Goal: Task Accomplishment & Management: Use online tool/utility

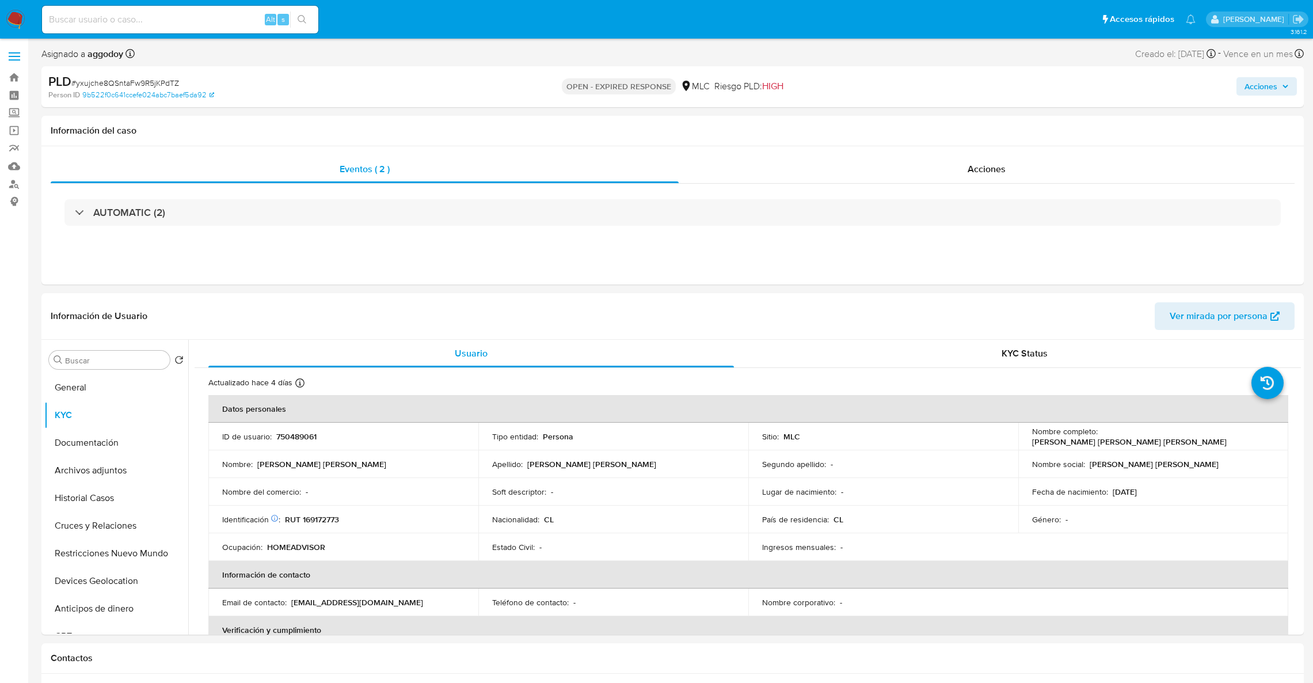
select select "10"
drag, startPoint x: 1101, startPoint y: 435, endPoint x: 1236, endPoint y: 440, distance: 134.8
click at [1236, 440] on div "Nombre completo : [PERSON_NAME] [PERSON_NAME] [PERSON_NAME]" at bounding box center [1153, 436] width 242 height 21
copy p "ocelyn [PERSON_NAME] [PERSON_NAME]"
click at [327, 509] on td "Identificación Nº de serie: 517512713 : RUT 169172773" at bounding box center [343, 519] width 270 height 28
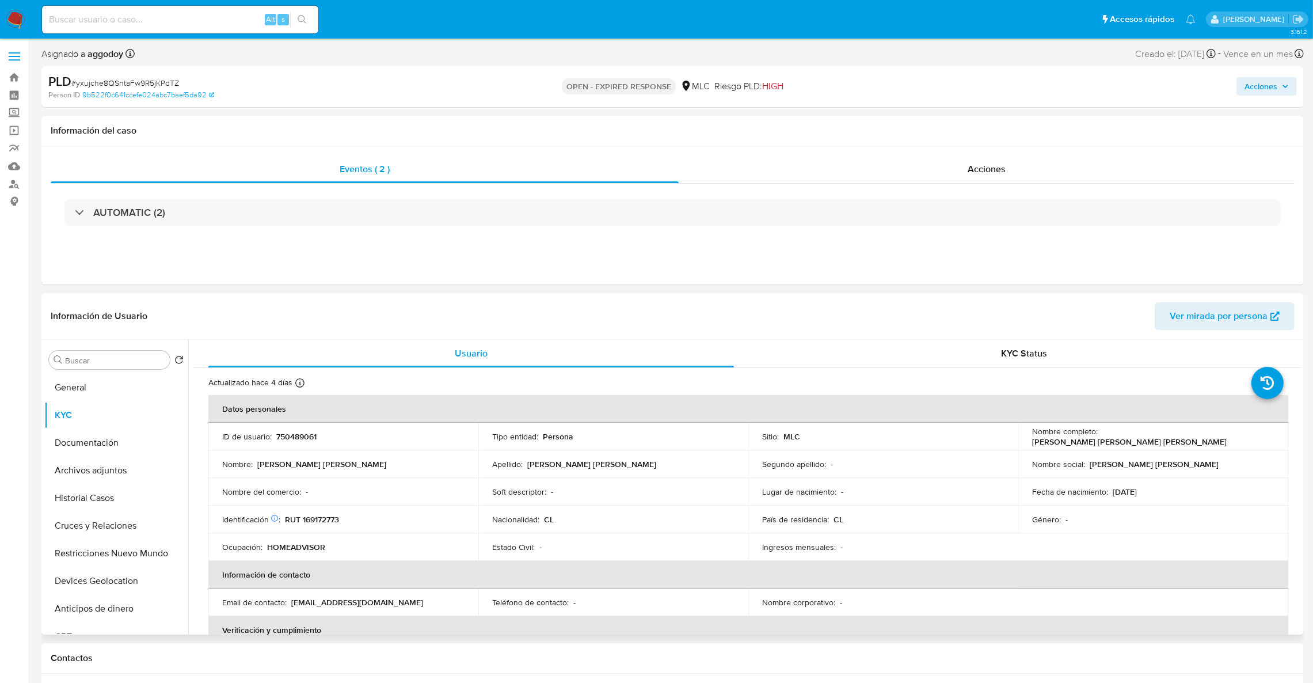
click at [327, 514] on p "RUT 169172773" at bounding box center [312, 519] width 54 height 10
drag, startPoint x: 327, startPoint y: 513, endPoint x: 311, endPoint y: 512, distance: 15.6
click at [311, 512] on td "Identificación Nº de serie: 517512713 : RUT 169172773" at bounding box center [343, 519] width 270 height 28
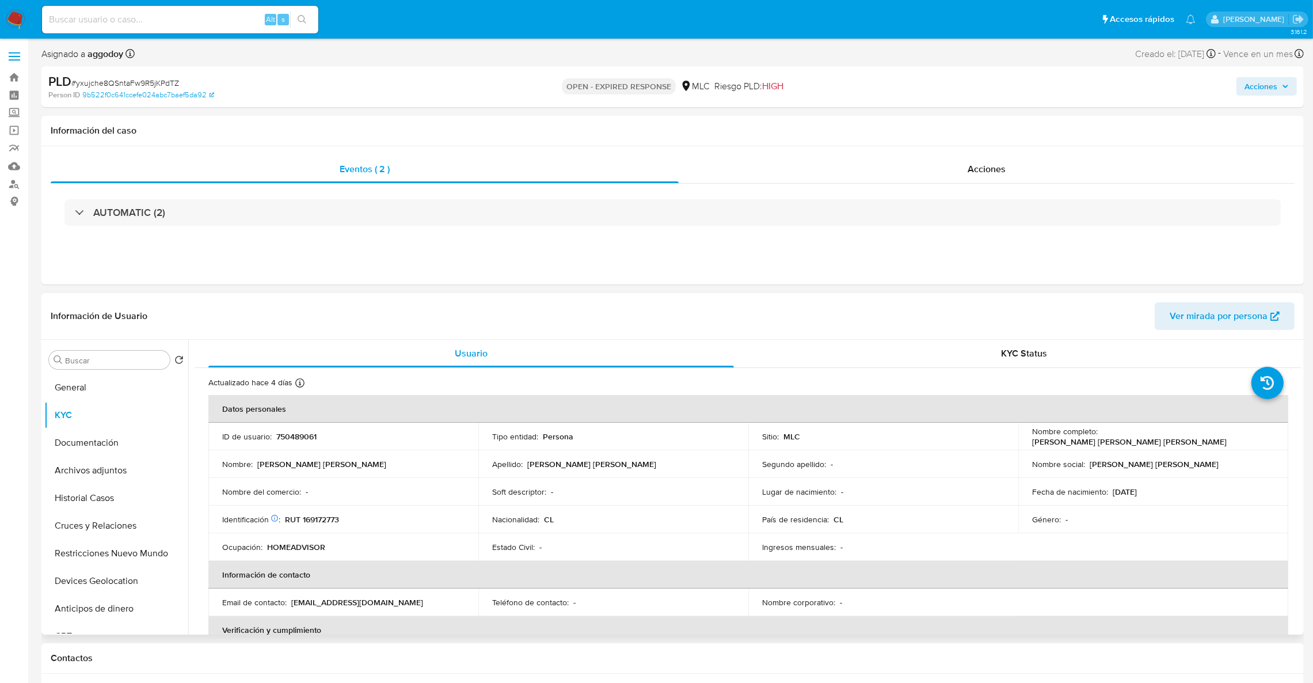
click at [318, 520] on p "RUT 169172773" at bounding box center [312, 519] width 54 height 10
copy p "169172773"
click at [94, 500] on button "Historial Casos" at bounding box center [111, 498] width 135 height 28
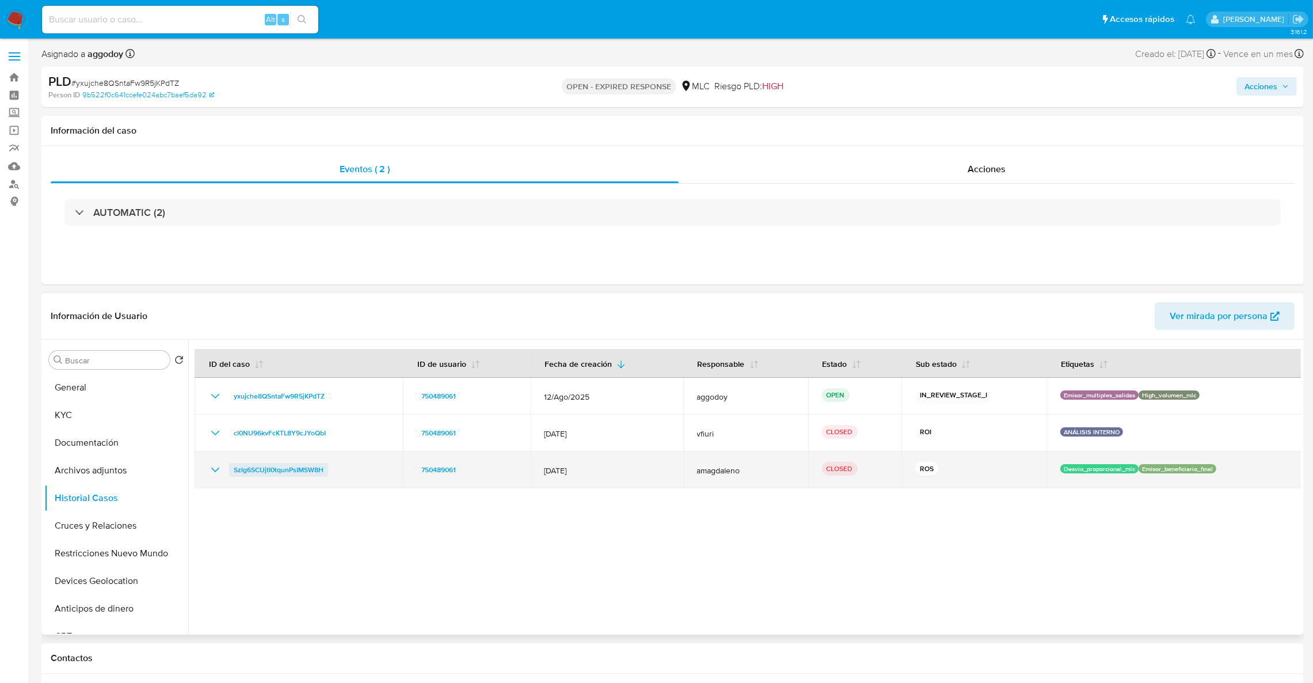
click at [269, 474] on span "Szlg6SCUjtI0tqunPsIMSW8H" at bounding box center [279, 470] width 90 height 14
click at [245, 476] on span "Szlg6SCUjtI0tqunPsIMSW8H" at bounding box center [279, 470] width 90 height 14
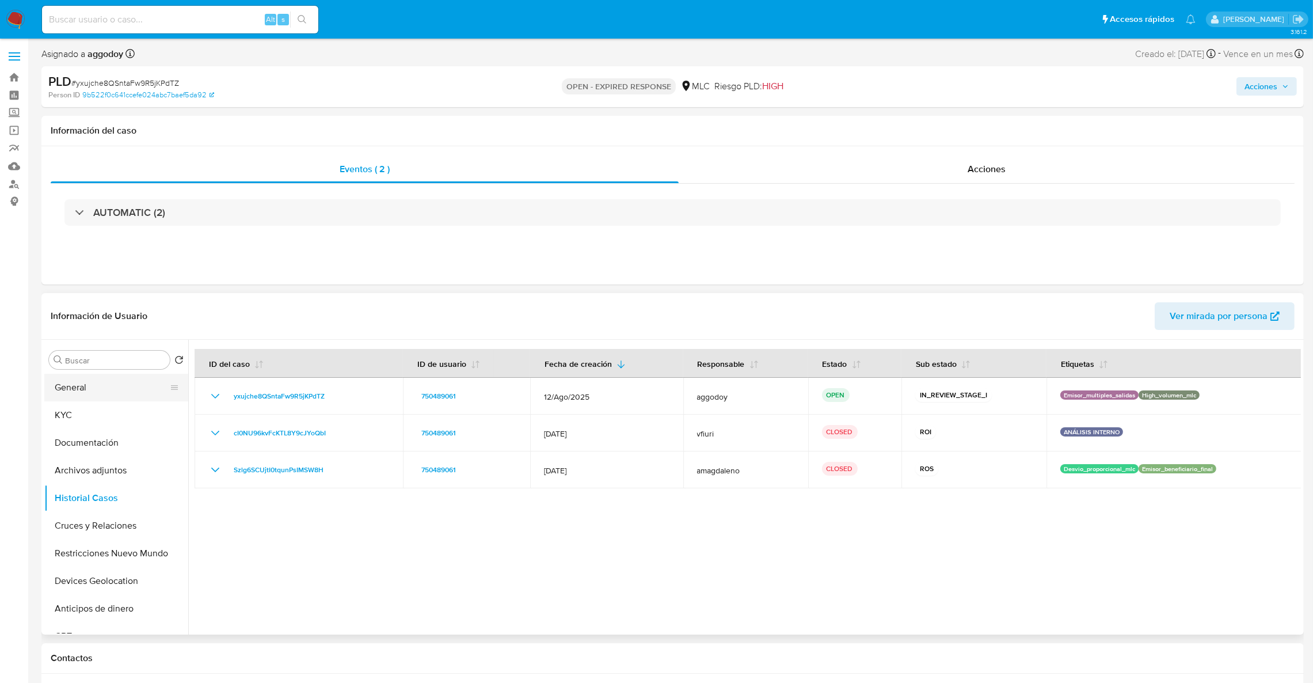
click at [109, 397] on button "General" at bounding box center [111, 388] width 135 height 28
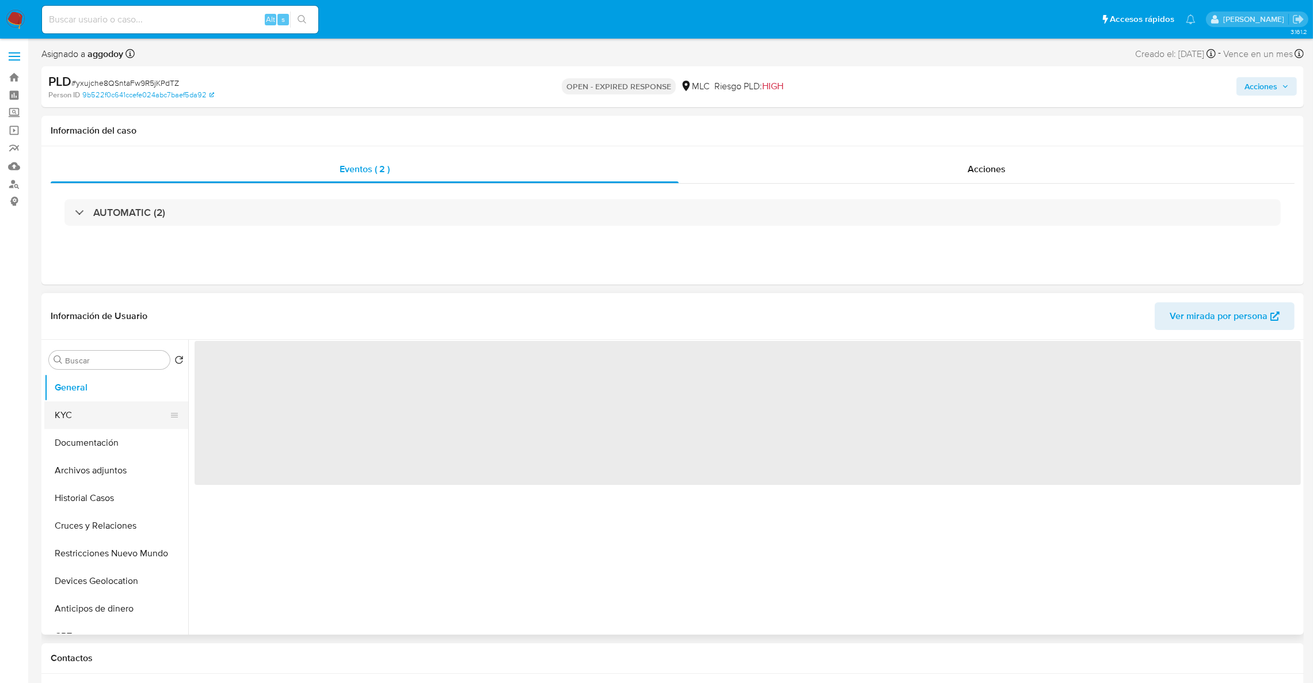
click at [106, 414] on button "KYC" at bounding box center [111, 415] width 135 height 28
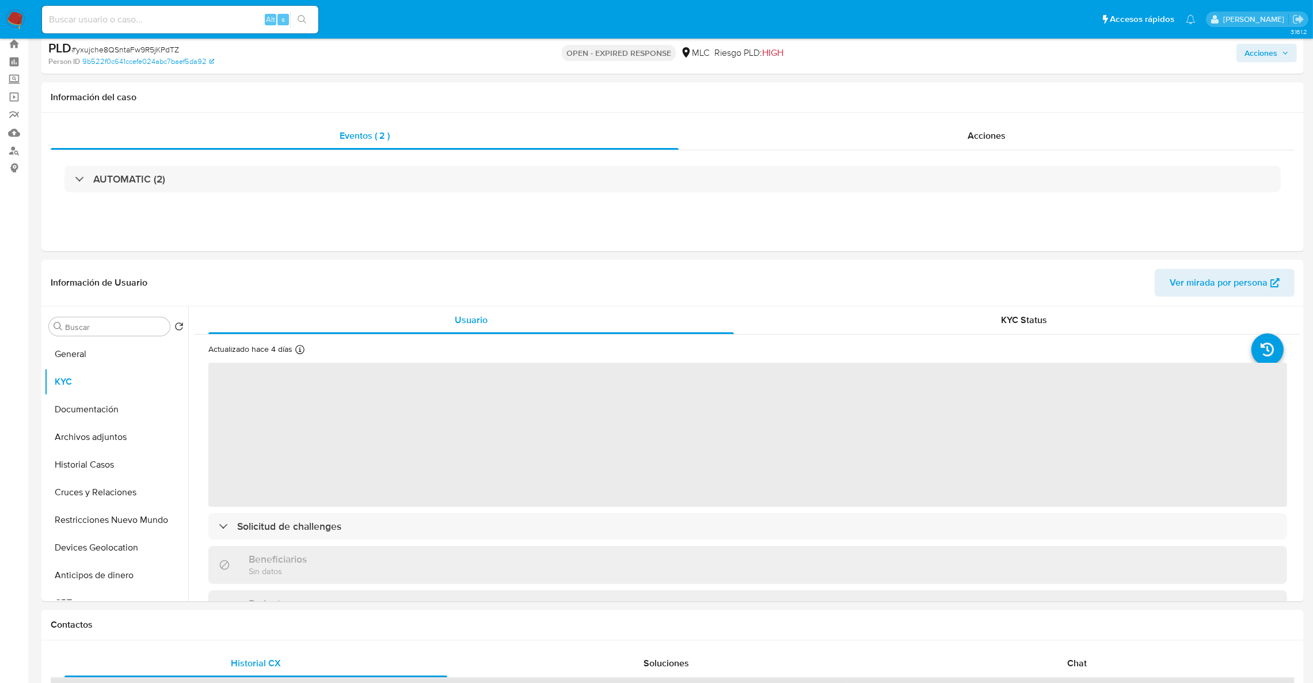
scroll to position [50, 0]
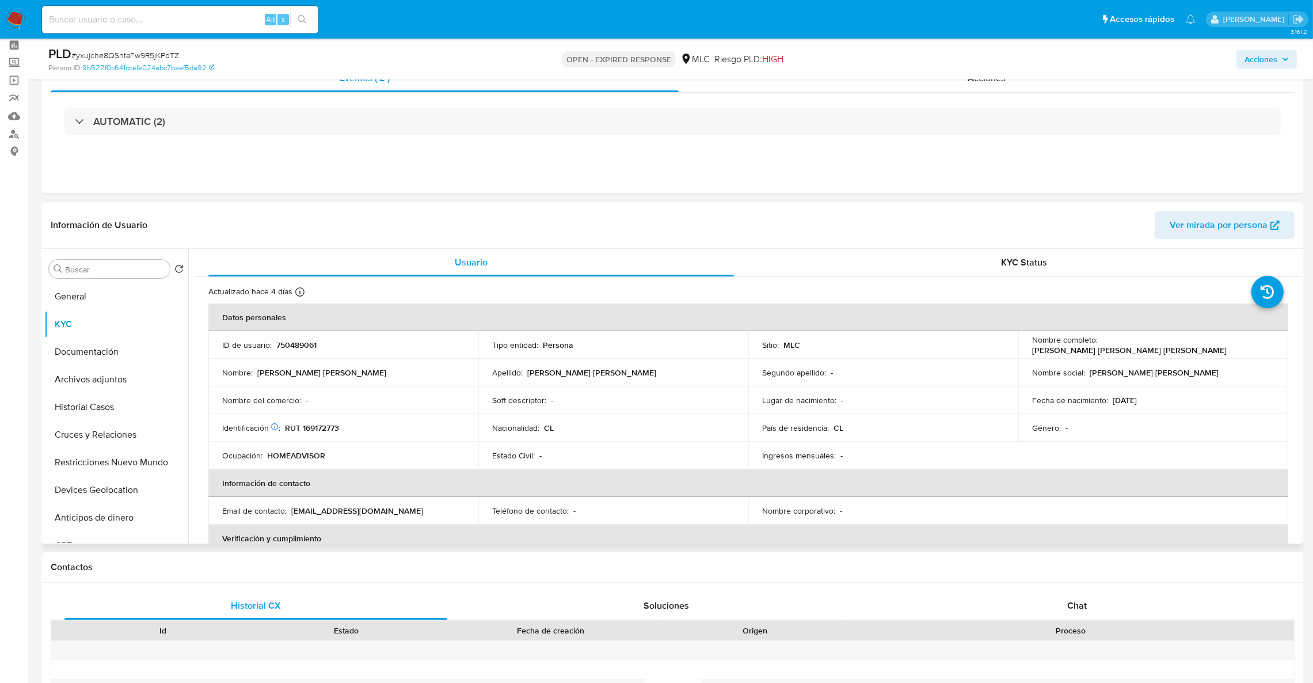
click at [1100, 347] on p "Yocelyn Ximena Cáceres Vergara" at bounding box center [1129, 350] width 195 height 10
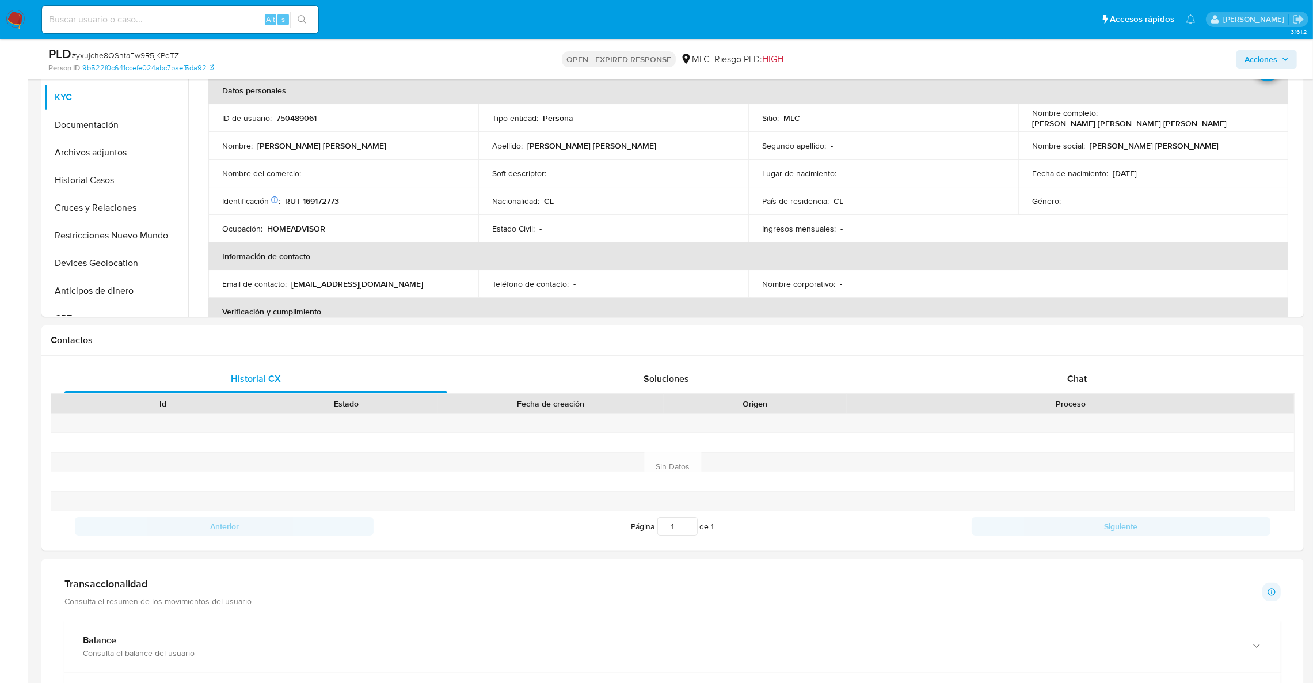
scroll to position [346, 0]
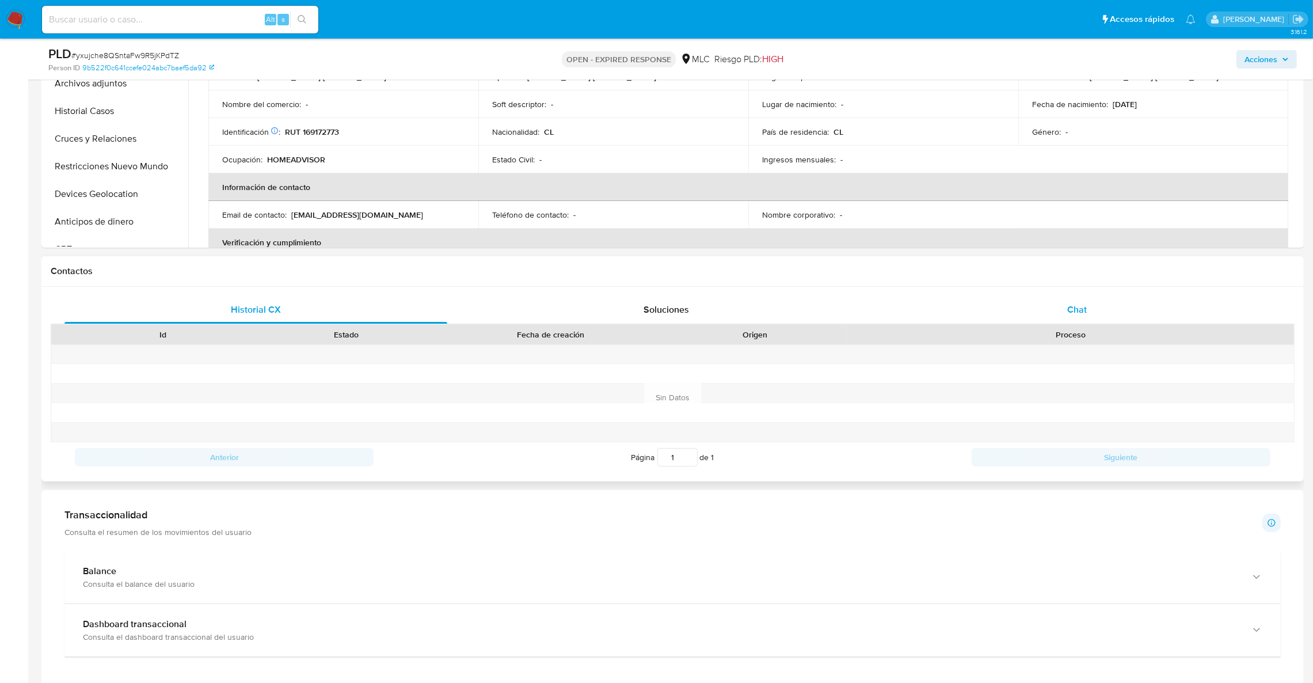
click at [1092, 307] on div "Chat" at bounding box center [1076, 310] width 383 height 28
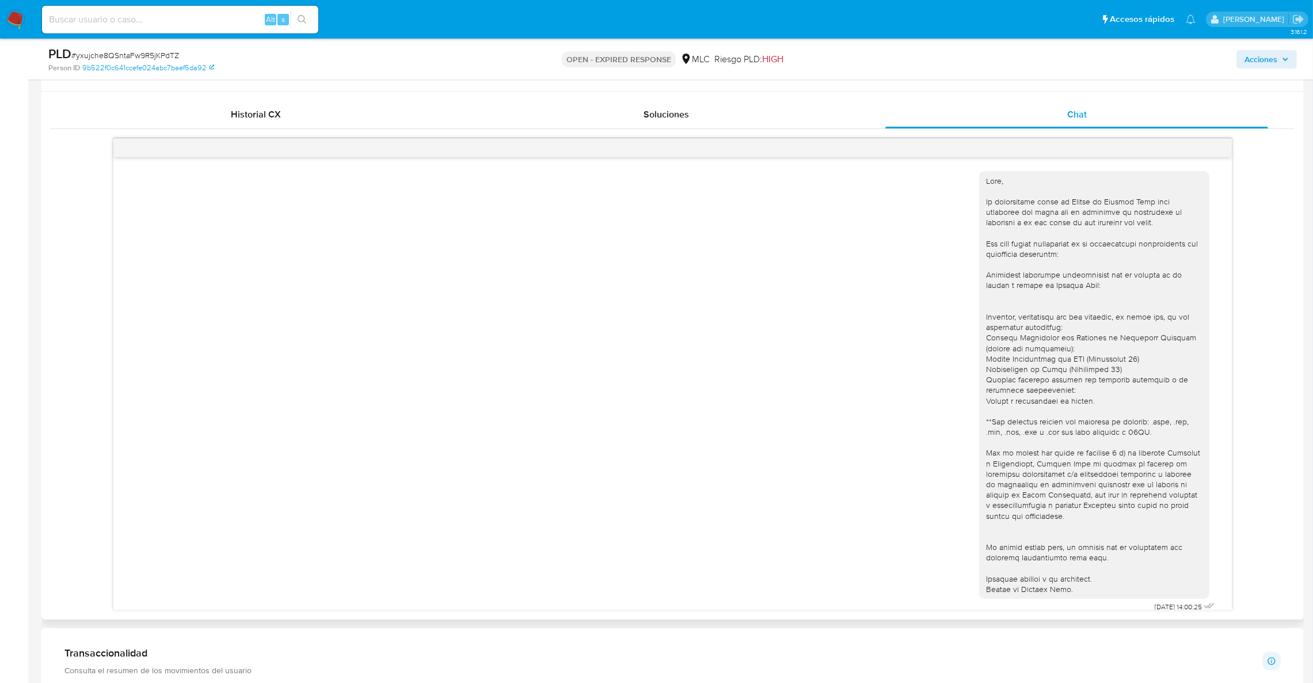
scroll to position [11, 0]
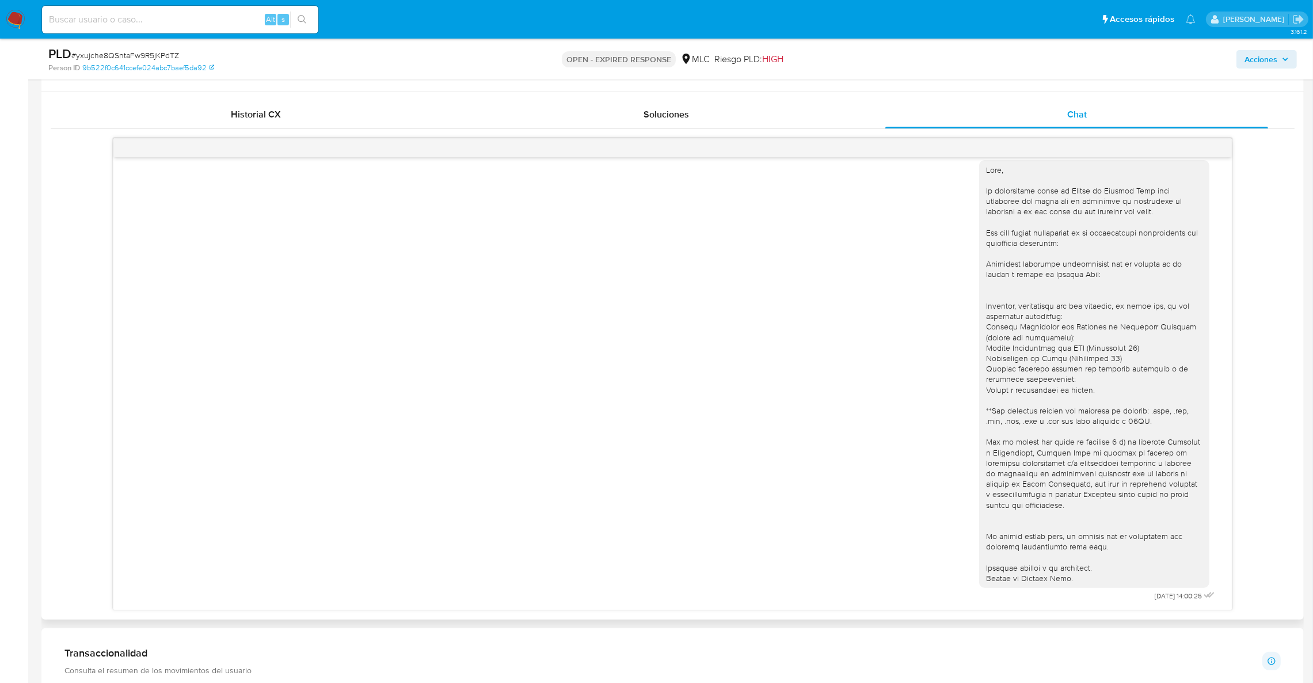
click at [1031, 136] on div "18/08/2025 14:00:25" at bounding box center [673, 369] width 1244 height 481
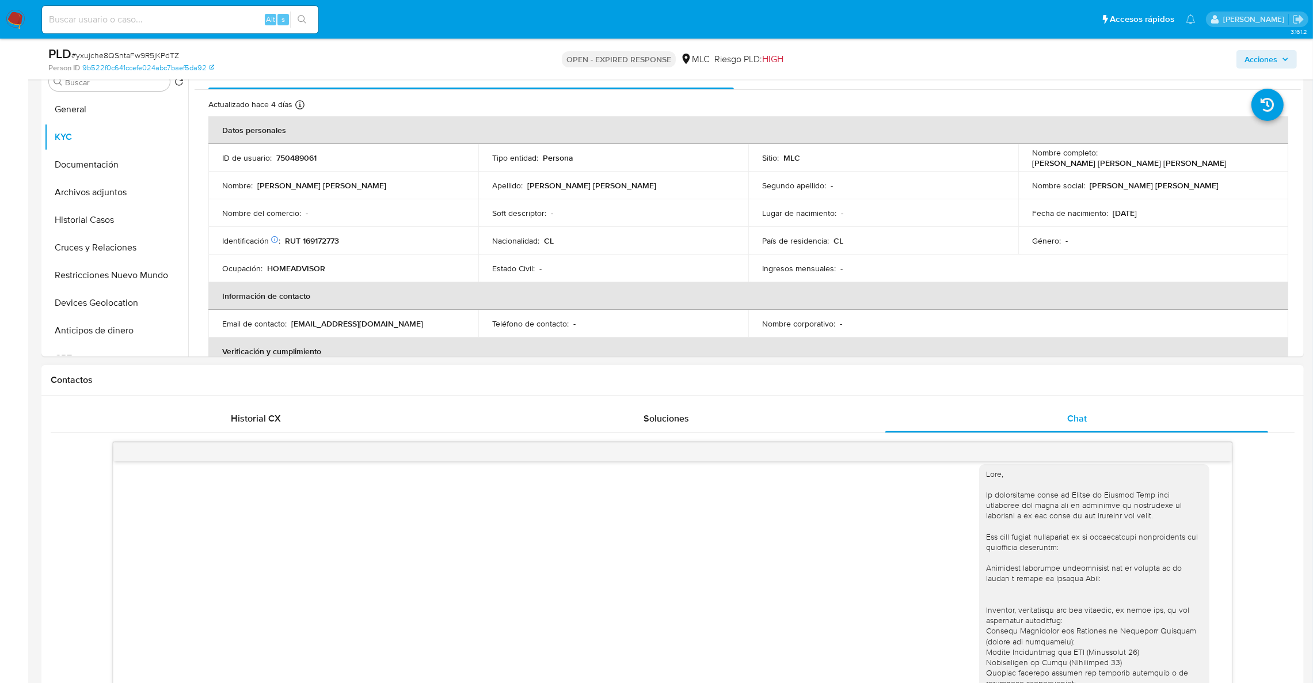
scroll to position [109, 0]
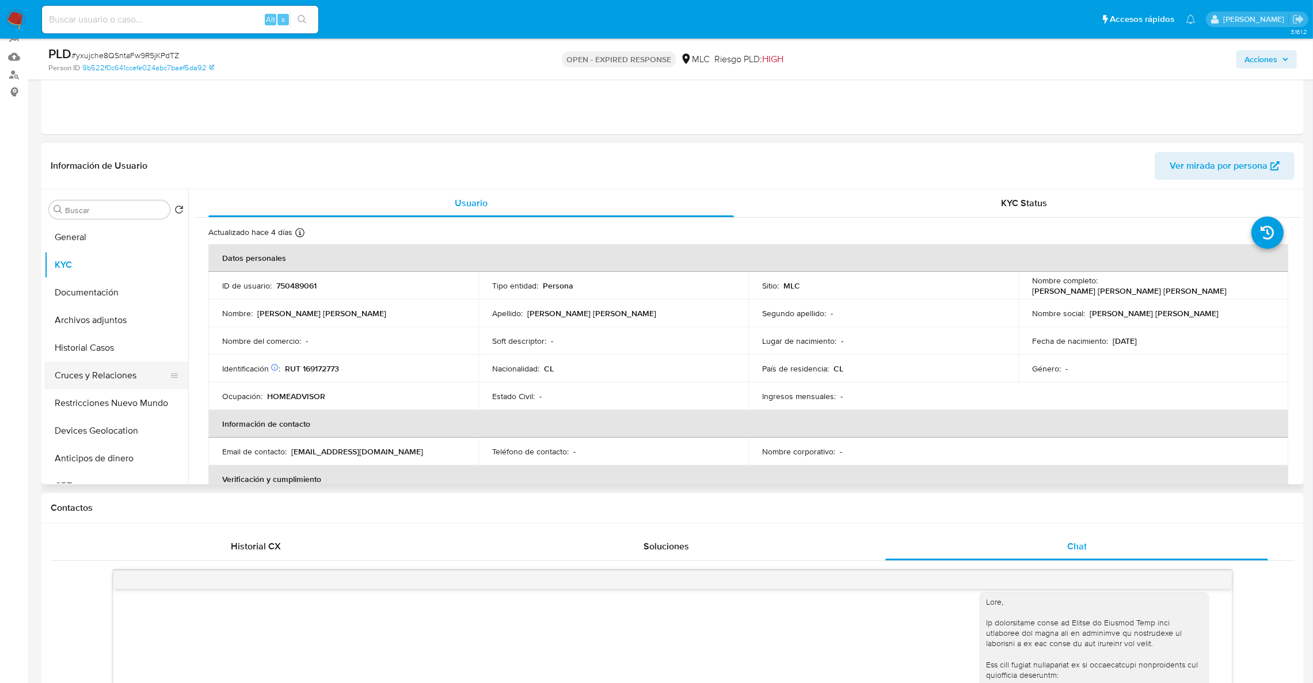
click at [92, 380] on button "Cruces y Relaciones" at bounding box center [111, 375] width 135 height 28
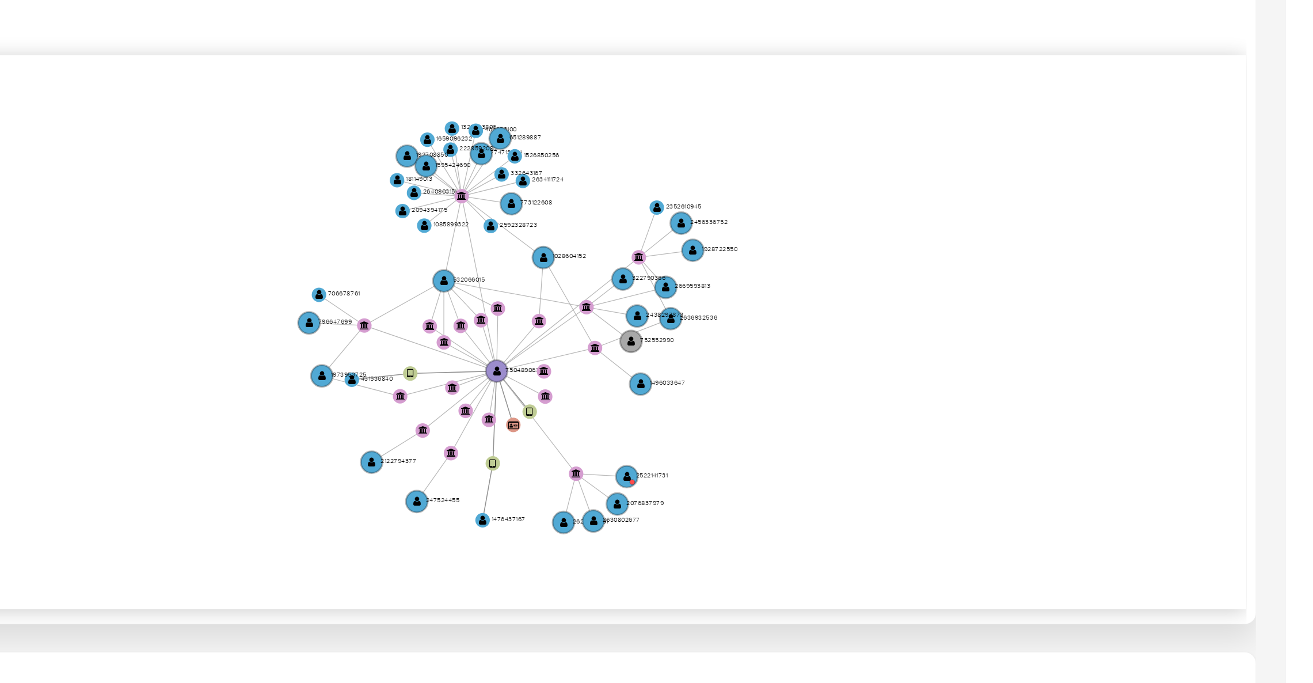
drag, startPoint x: 1192, startPoint y: 380, endPoint x: 1211, endPoint y: 372, distance: 21.2
click at [1211, 372] on icon "user-750489061  750489061 device-63ed5f8208813b001956a9b8  user-1476437167  …" at bounding box center [755, 393] width 1089 height 167
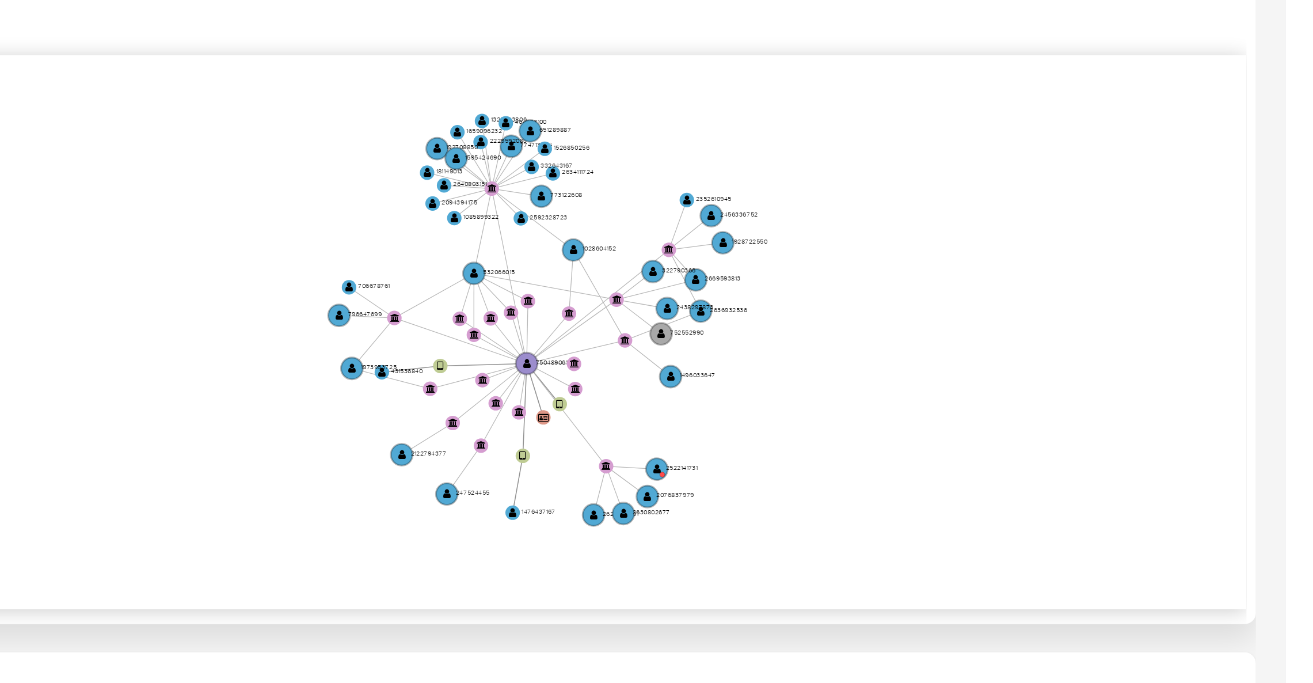
click at [1230, 383] on icon "user-750489061  750489061 device-63ed5f8208813b001956a9b8  user-1476437167  …" at bounding box center [755, 393] width 1089 height 167
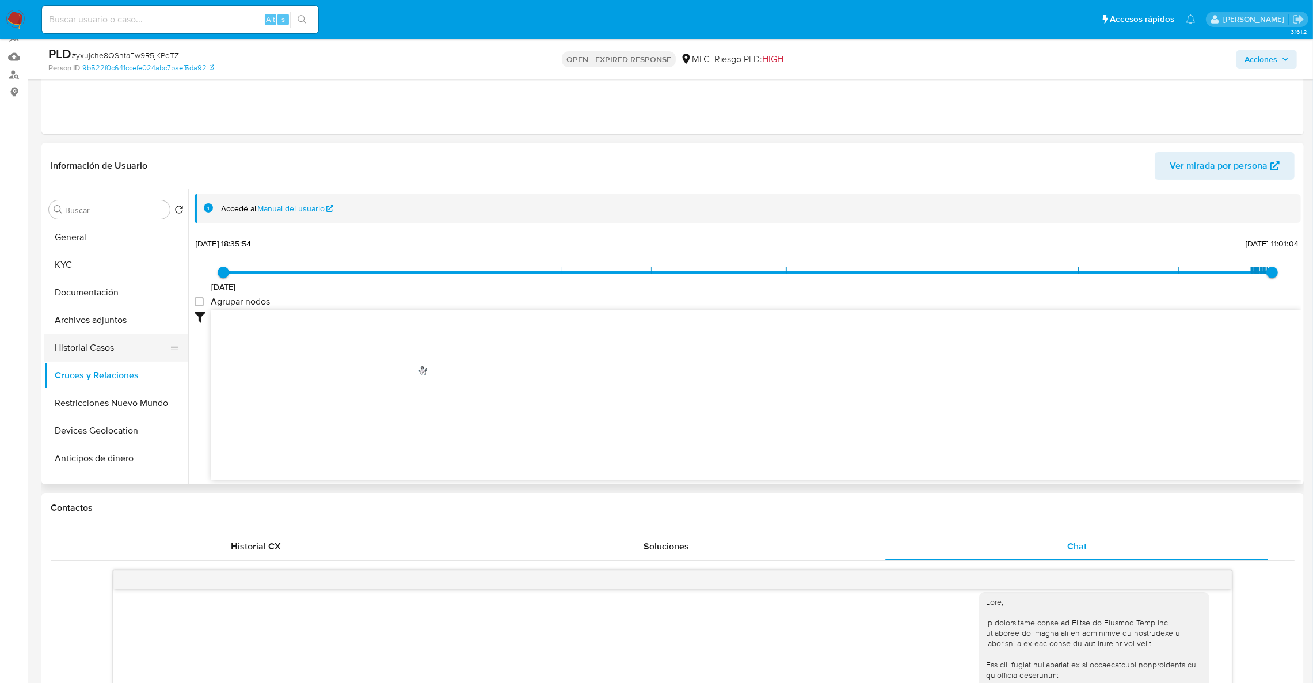
click at [117, 351] on button "Historial Casos" at bounding box center [111, 348] width 135 height 28
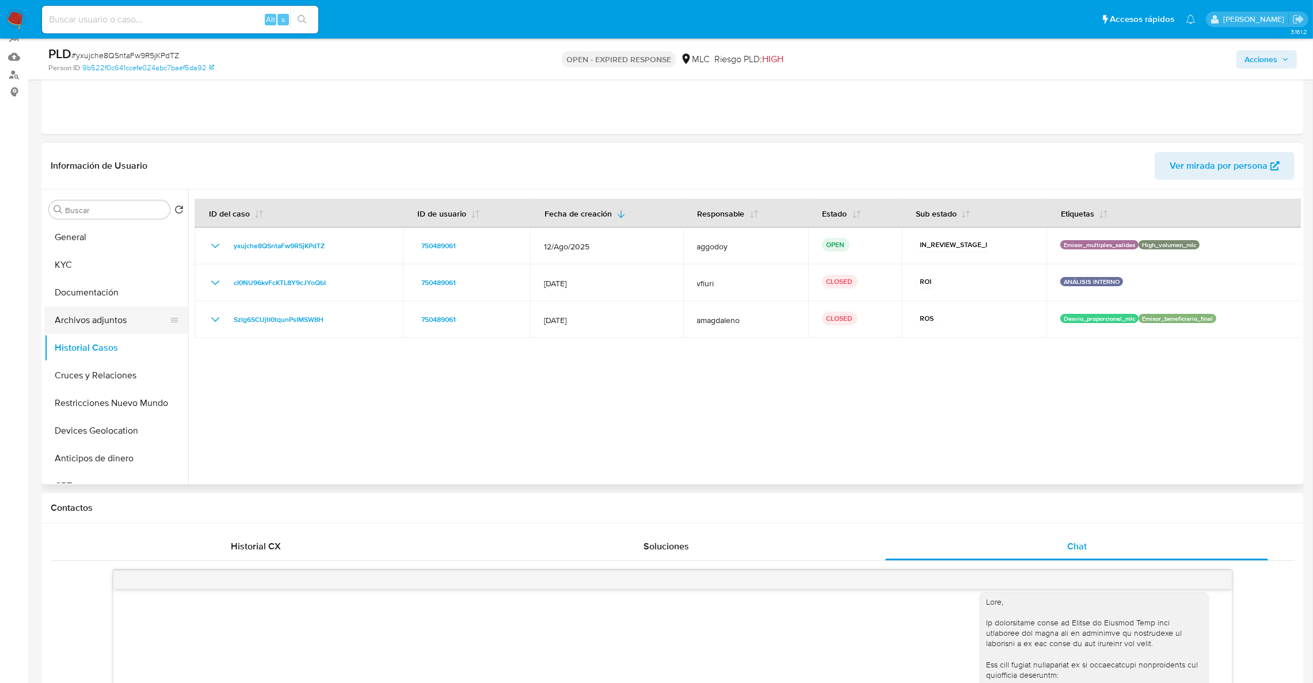
click at [82, 323] on button "Archivos adjuntos" at bounding box center [111, 320] width 135 height 28
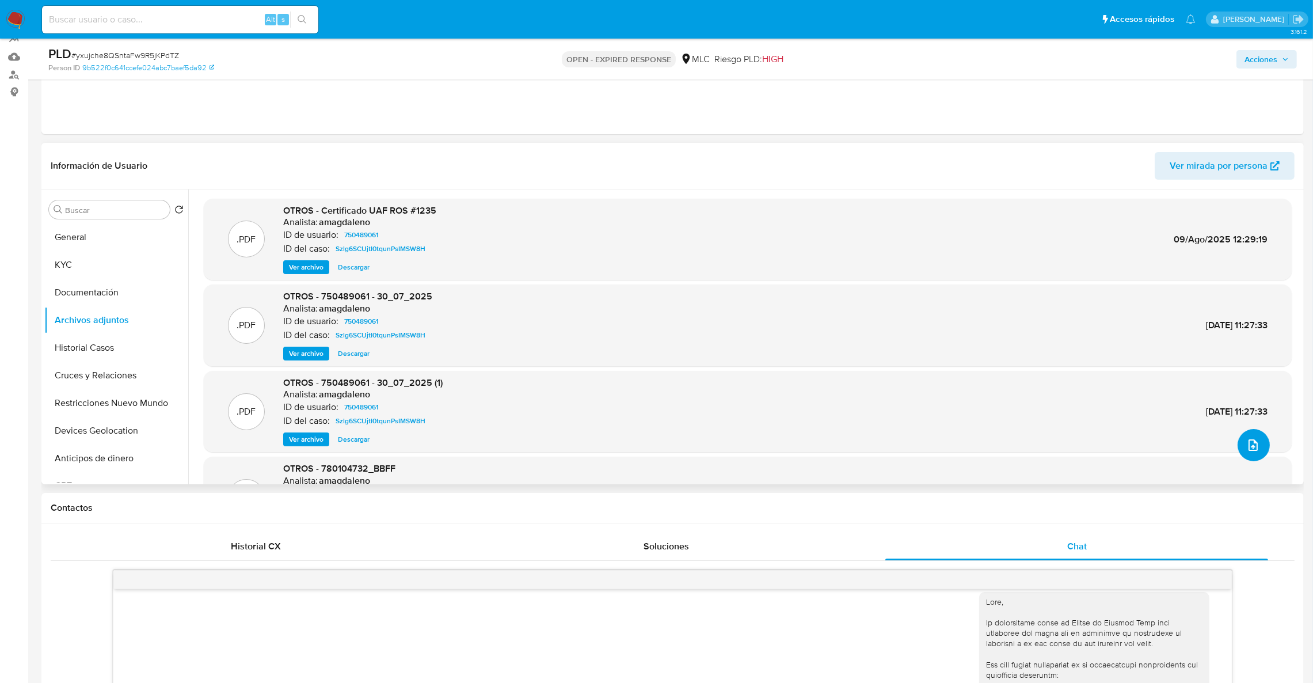
click at [1256, 440] on button "upload-file" at bounding box center [1253, 445] width 32 height 32
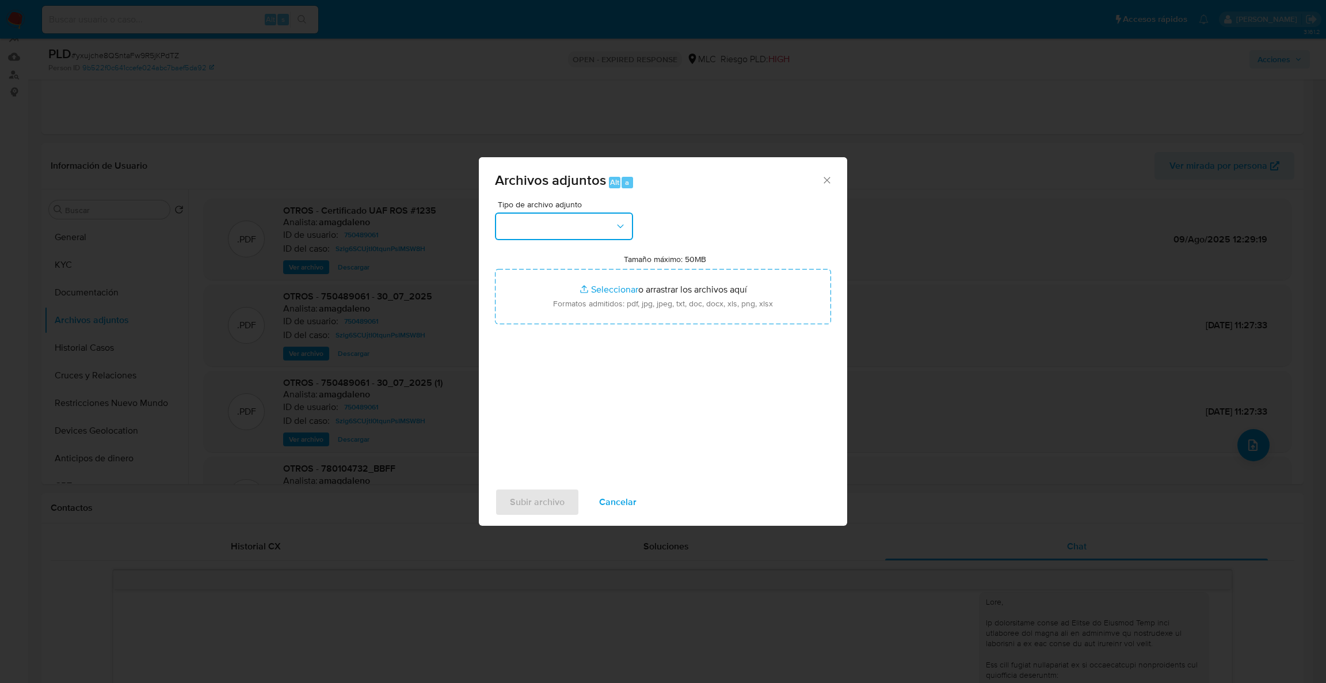
click at [585, 230] on button "button" at bounding box center [564, 226] width 138 height 28
drag, startPoint x: 622, startPoint y: 276, endPoint x: 624, endPoint y: 286, distance: 10.5
click at [624, 286] on div "CAPTURA BUREAU CAPTURA DOWJONES CAPTURA GOOGLE CAPTURA WEB INFORMACIÓN SCREENIN…" at bounding box center [564, 329] width 143 height 173
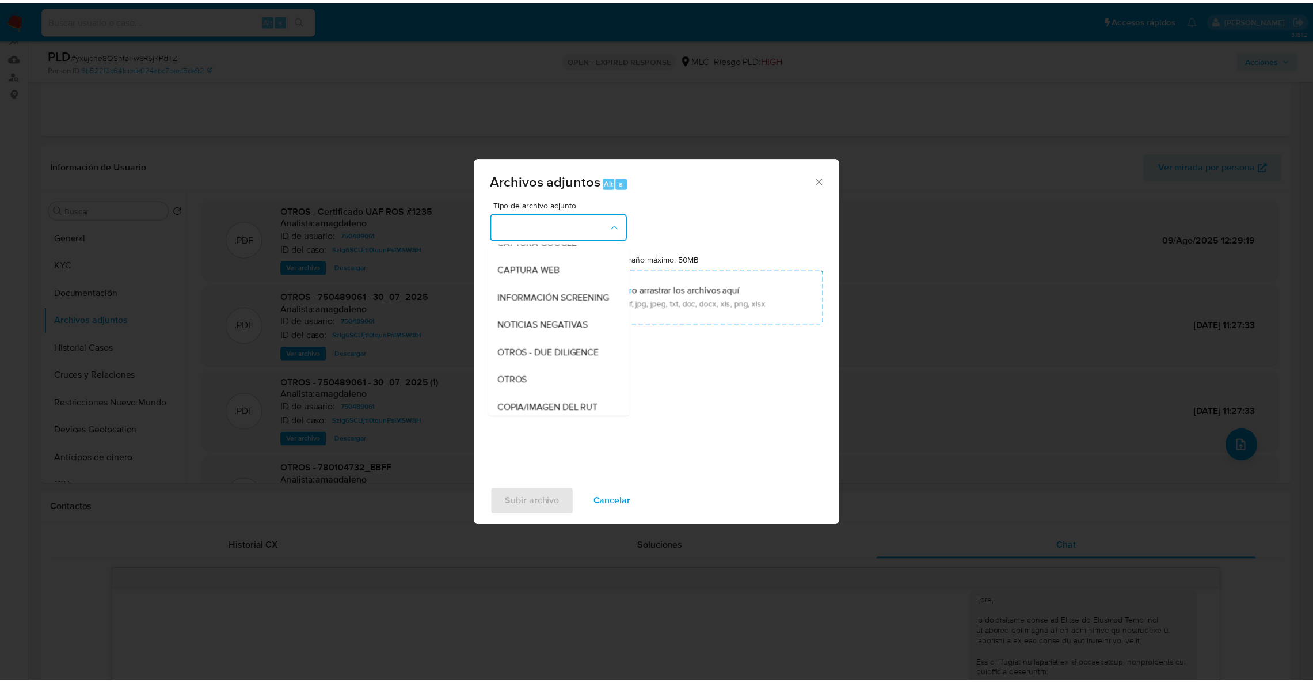
scroll to position [157, 0]
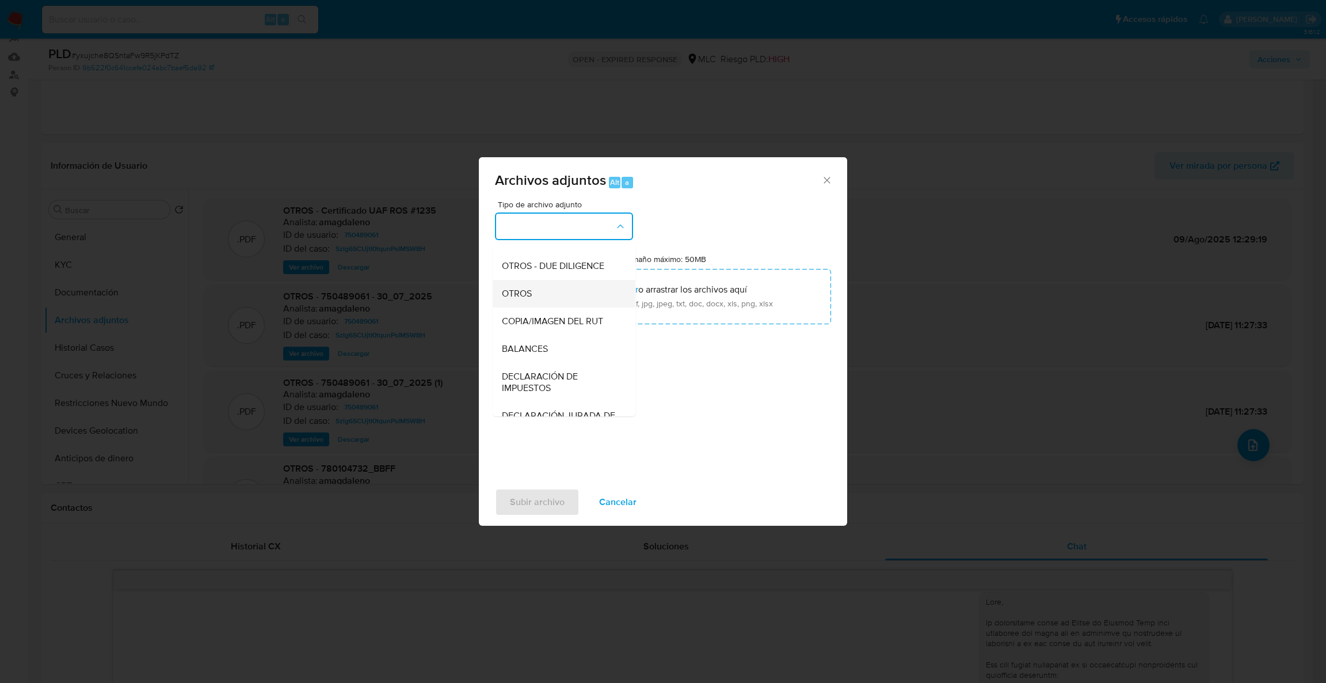
click at [565, 307] on div "OTROS" at bounding box center [560, 294] width 117 height 28
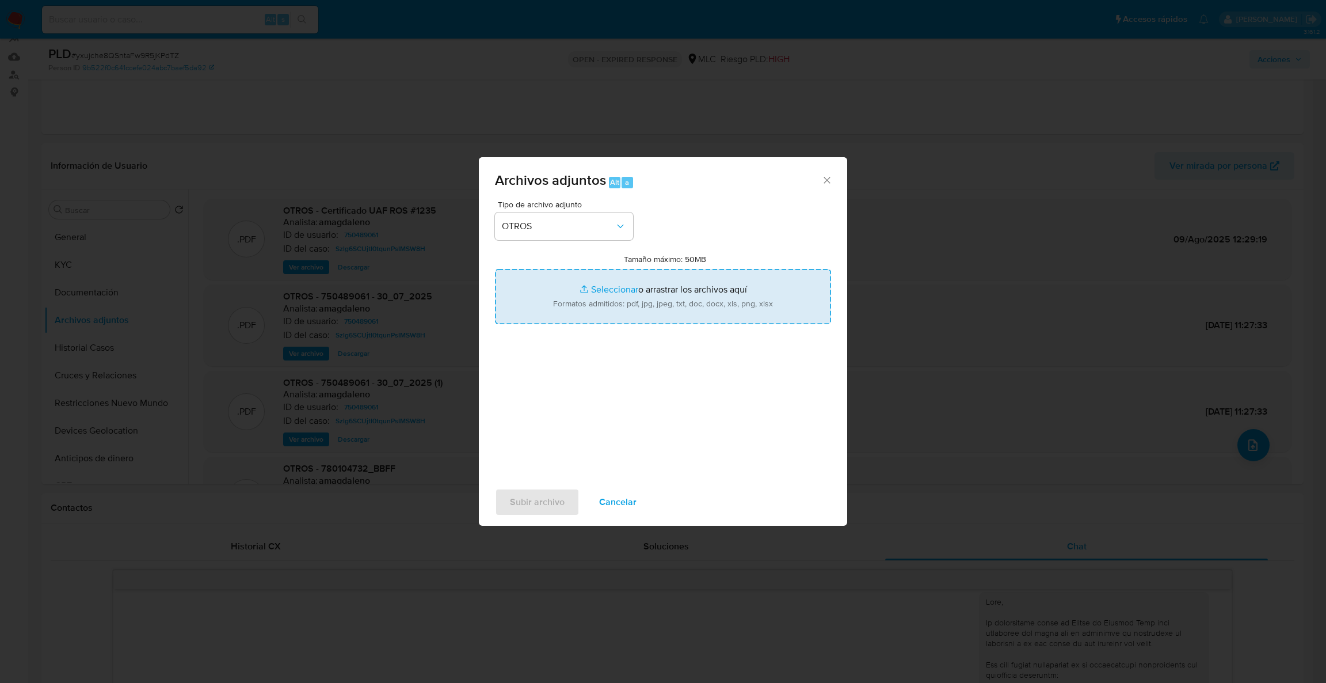
click at [618, 300] on input "Tamaño máximo: 50MB Seleccionar archivos" at bounding box center [663, 296] width 336 height 55
type input "C:\fakepath\Case Log - 750489061.pdf"
click at [658, 292] on input "Tamaño máximo: 50MB Seleccionar archivos" at bounding box center [663, 296] width 336 height 55
click at [652, 307] on input "Tamaño máximo: 50MB Seleccionar archivos" at bounding box center [663, 296] width 336 height 55
type input "C:\fakepath\750489061Movimientos.xlsx"
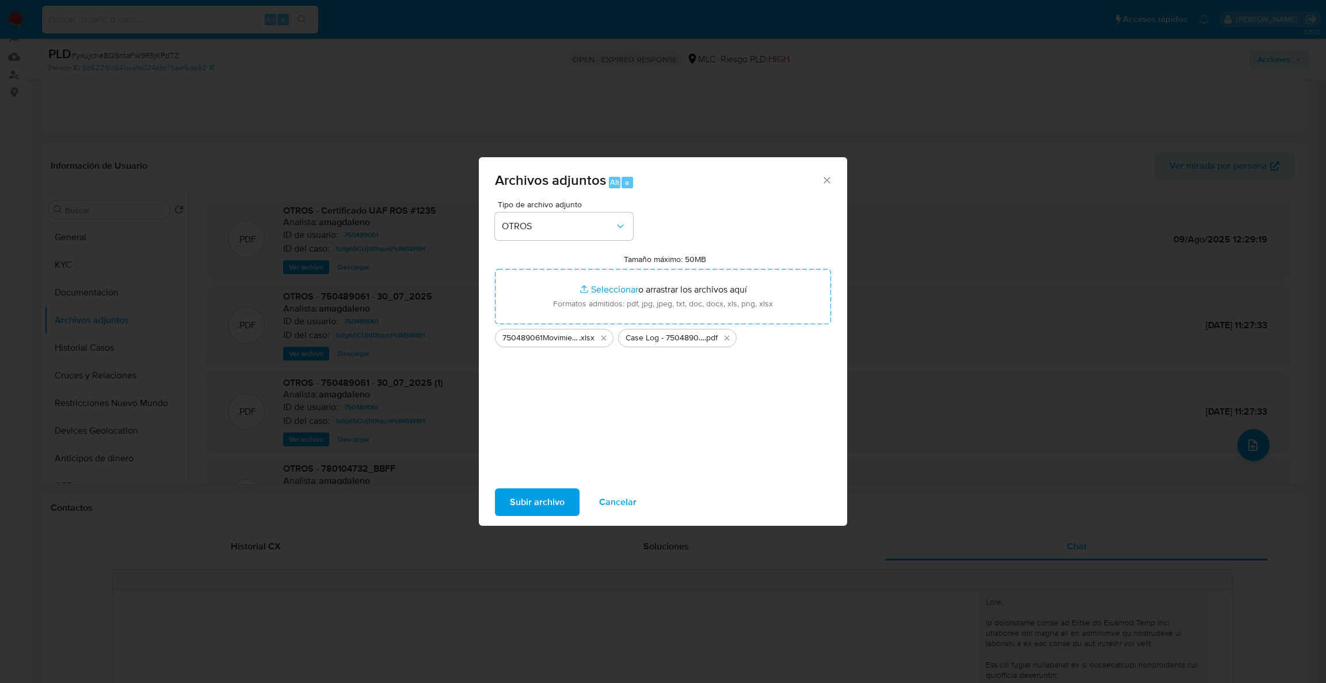
click at [528, 501] on span "Subir archivo" at bounding box center [537, 501] width 55 height 25
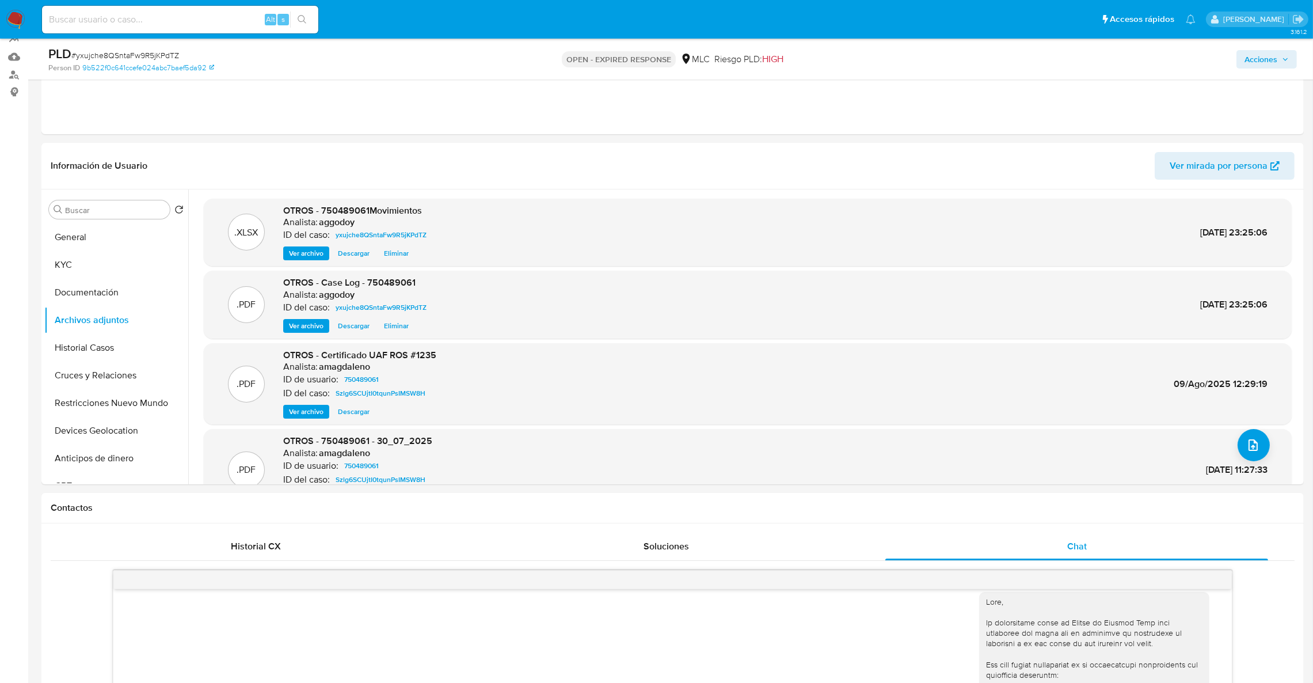
click at [1270, 58] on span "Acciones" at bounding box center [1260, 59] width 33 height 18
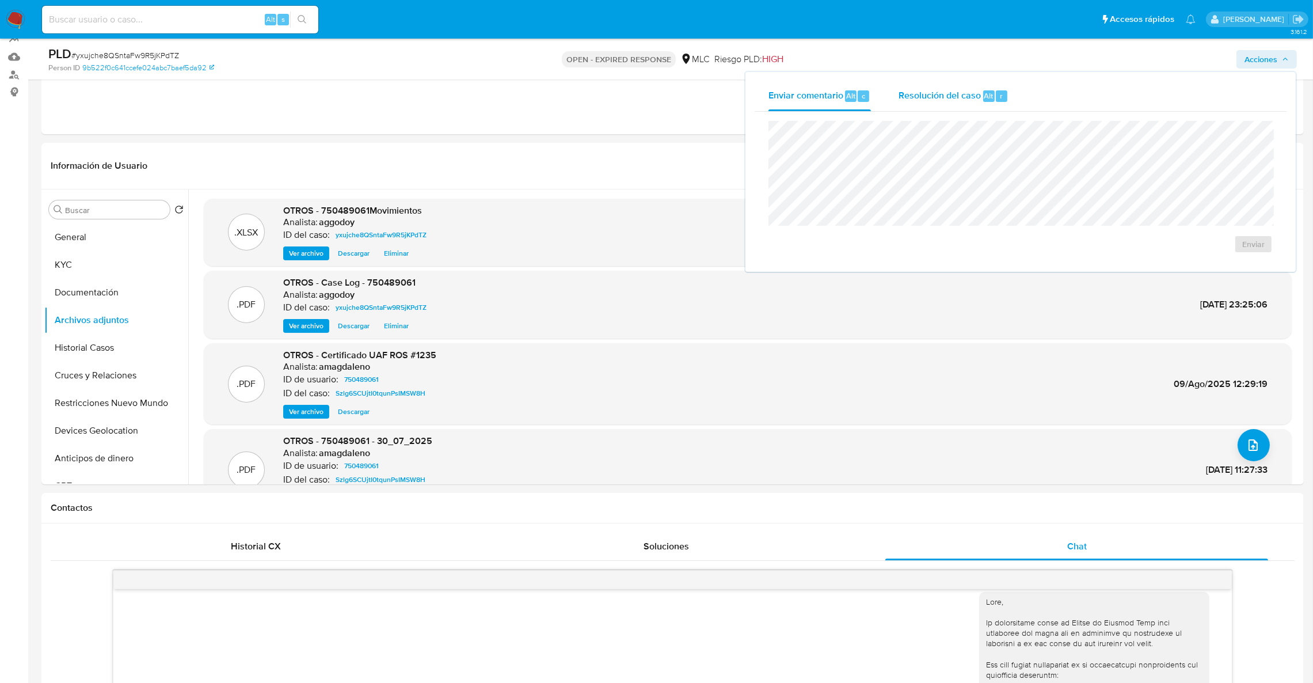
click at [944, 109] on div "Resolución del caso Alt r" at bounding box center [953, 96] width 110 height 30
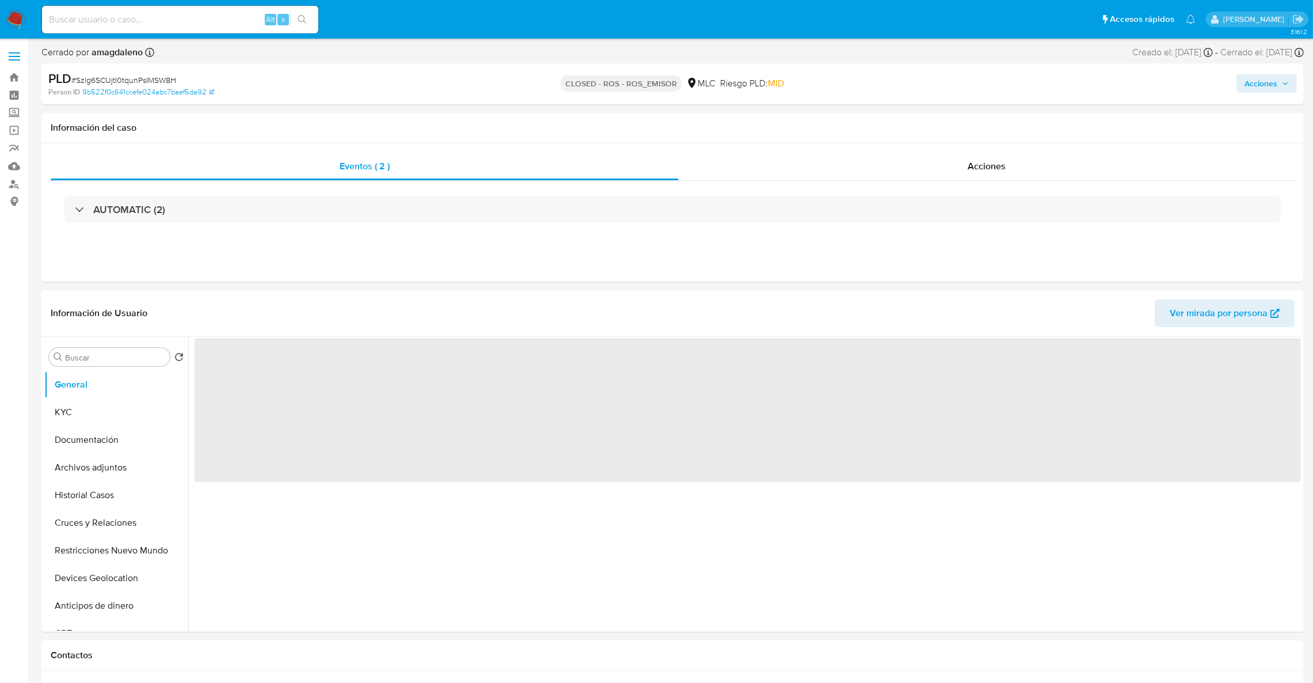
click at [96, 82] on span "# Szlg6SCUjtI0tqunPsIMSW8H" at bounding box center [123, 80] width 105 height 12
copy span "Szlg6SCUjtI0tqunPsIMSW8H"
select select "10"
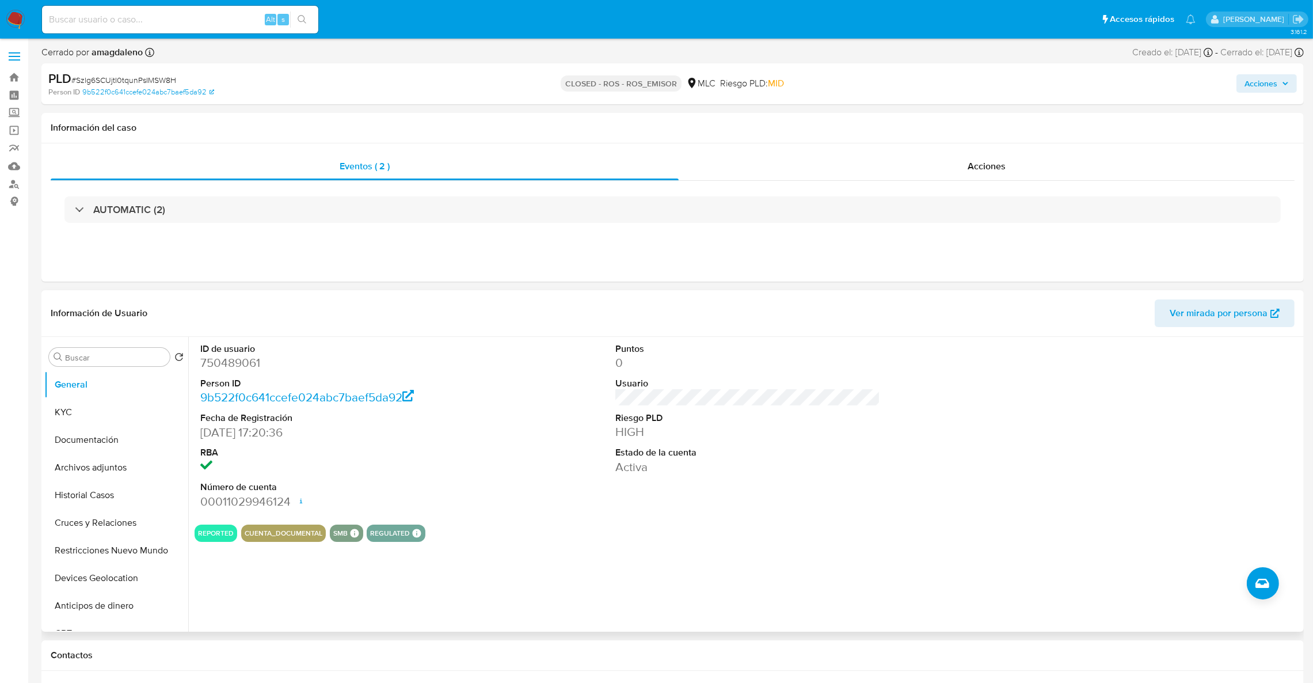
click at [239, 371] on dd "750489061" at bounding box center [332, 363] width 265 height 16
copy dd "750489061"
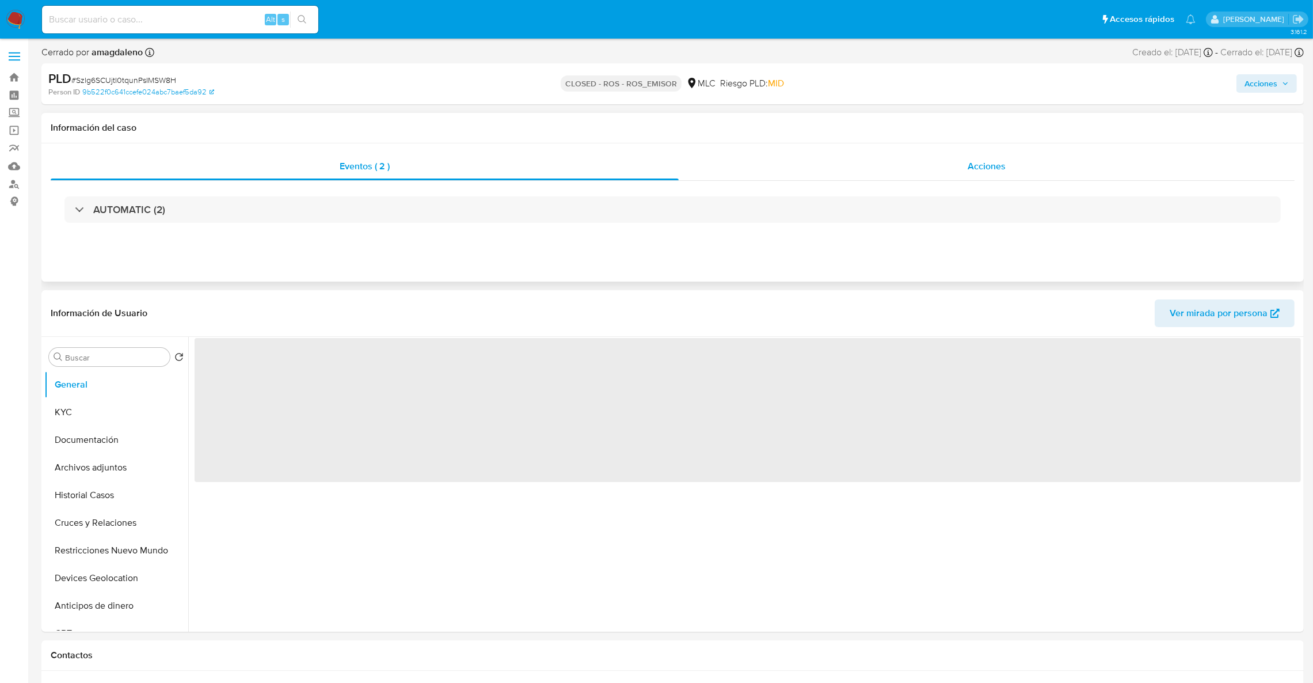
select select "10"
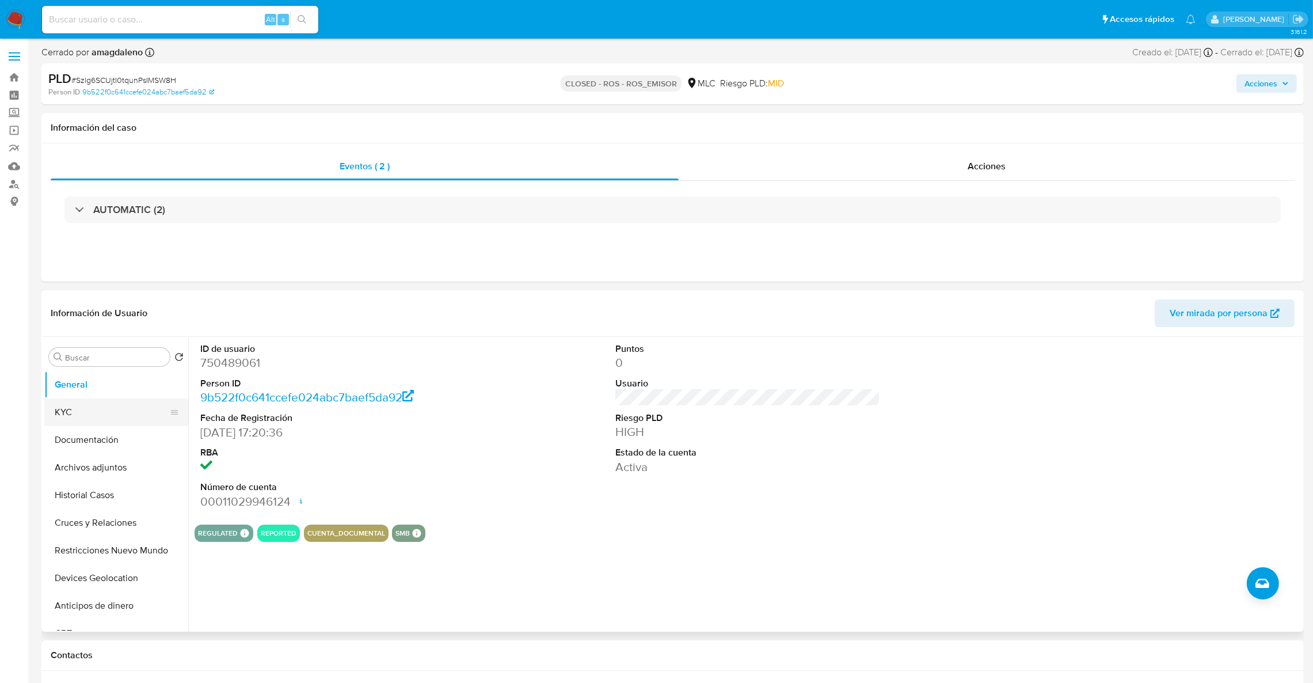
click at [82, 395] on button "General" at bounding box center [116, 385] width 144 height 28
click at [81, 404] on button "KYC" at bounding box center [111, 412] width 135 height 28
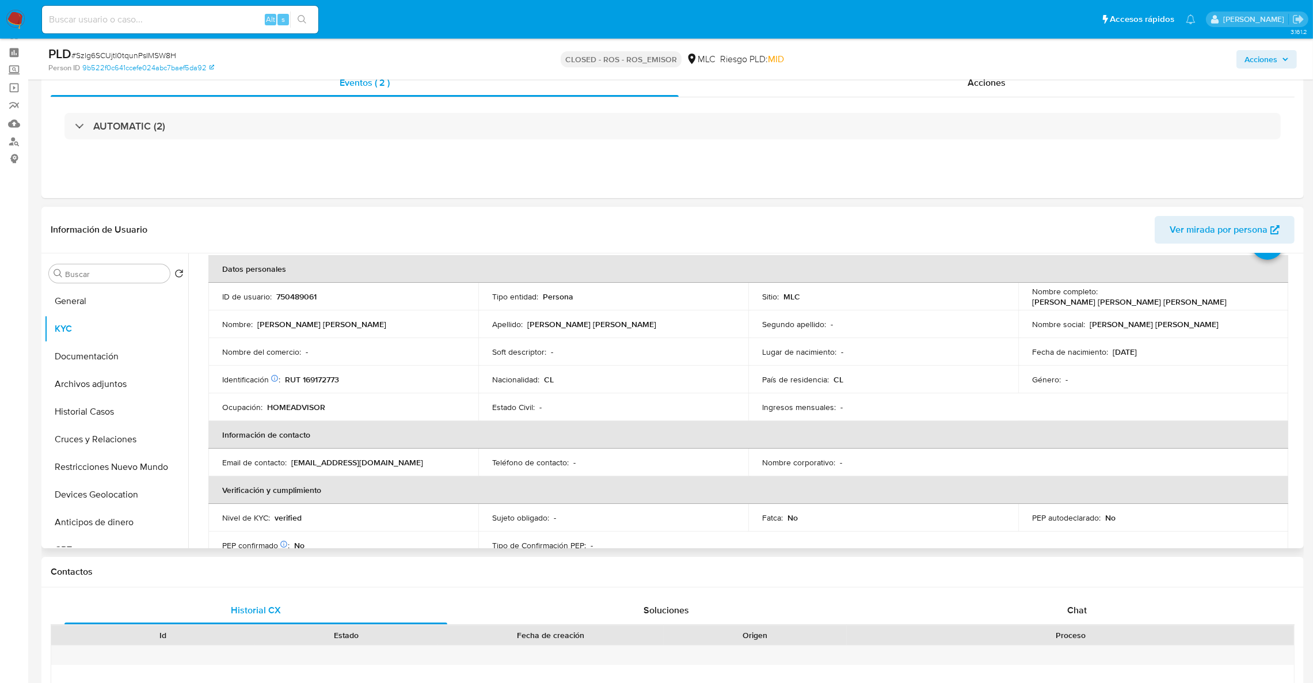
scroll to position [62, 0]
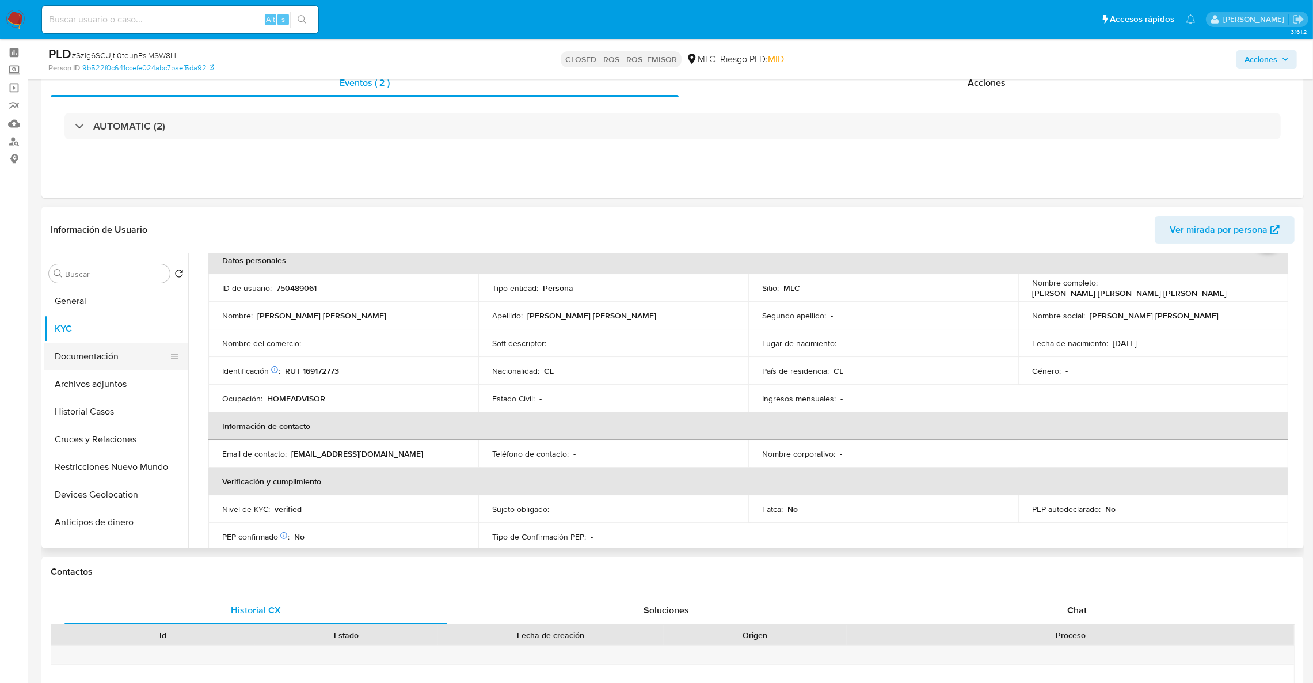
drag, startPoint x: 105, startPoint y: 345, endPoint x: 96, endPoint y: 352, distance: 11.5
click at [96, 352] on button "Documentación" at bounding box center [111, 356] width 135 height 28
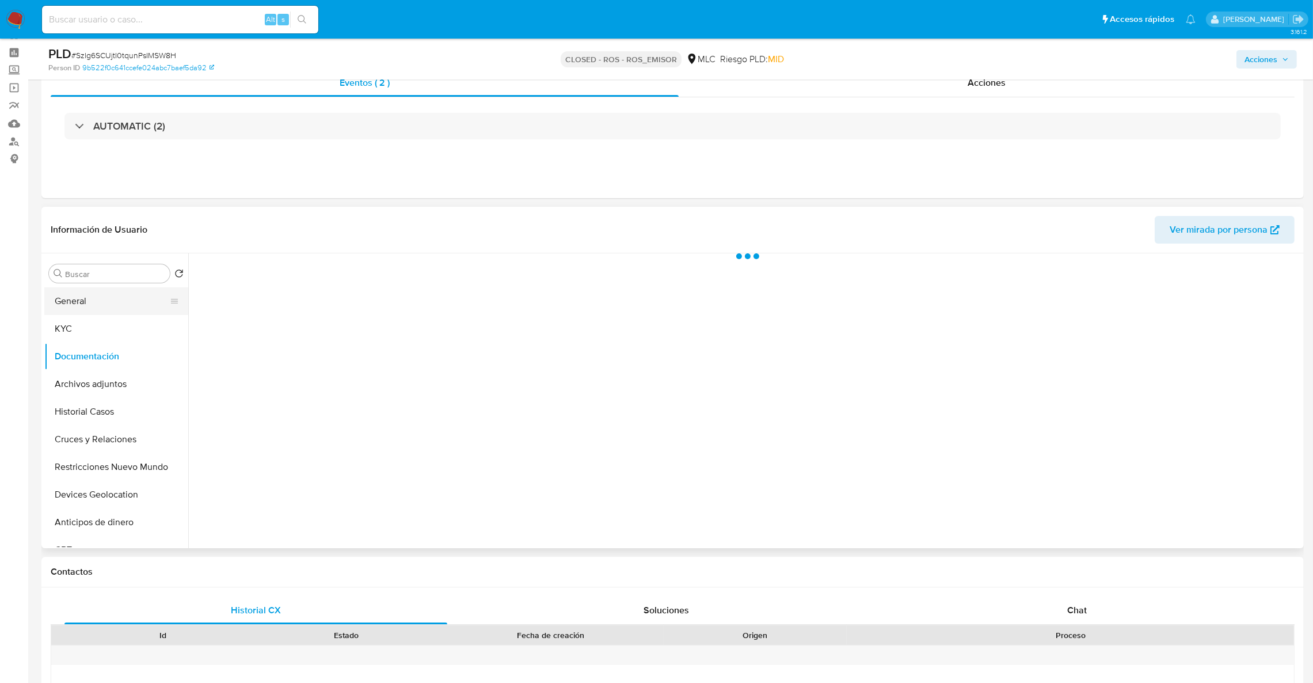
scroll to position [0, 0]
click at [106, 334] on button "KYC" at bounding box center [111, 329] width 135 height 28
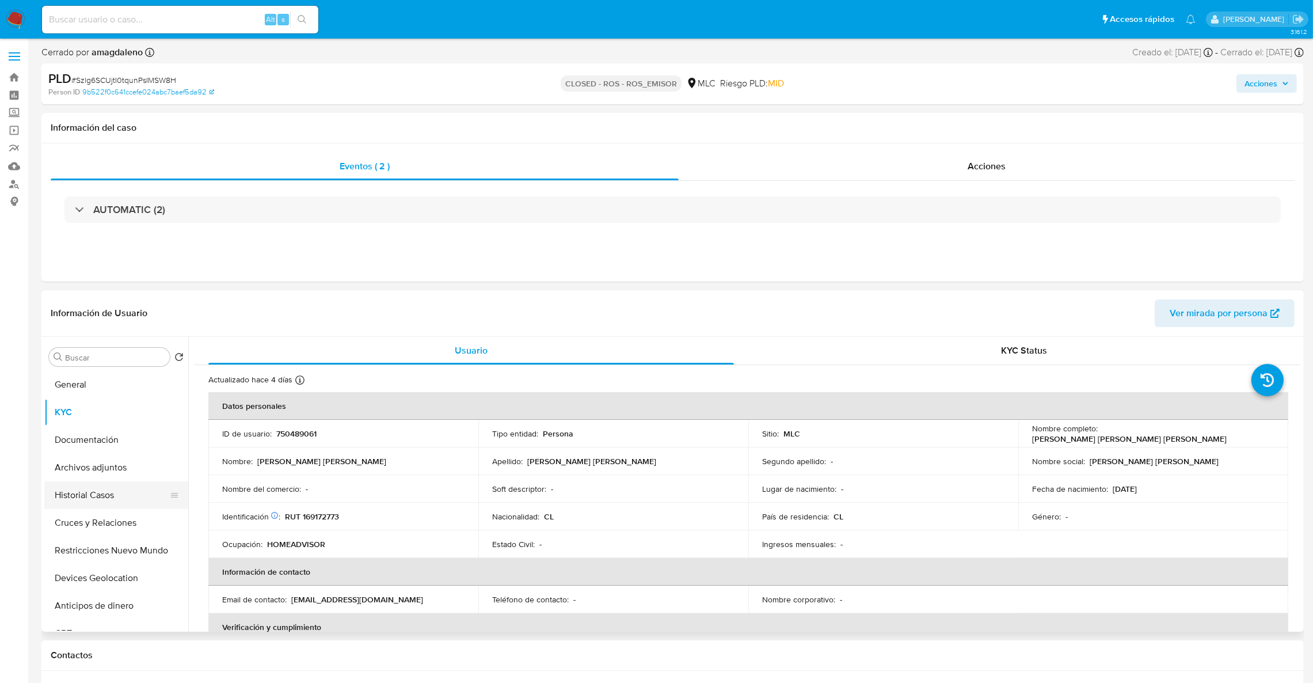
click at [72, 499] on button "Historial Casos" at bounding box center [111, 495] width 135 height 28
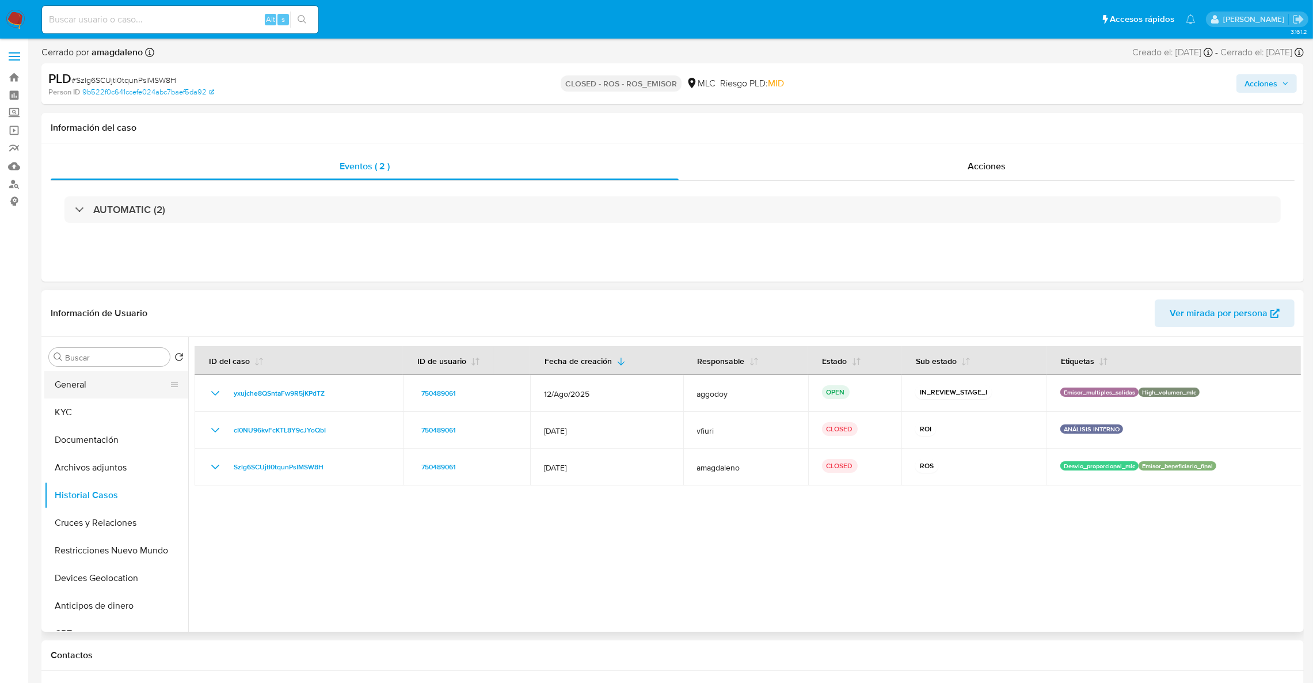
click at [45, 392] on button "General" at bounding box center [111, 385] width 135 height 28
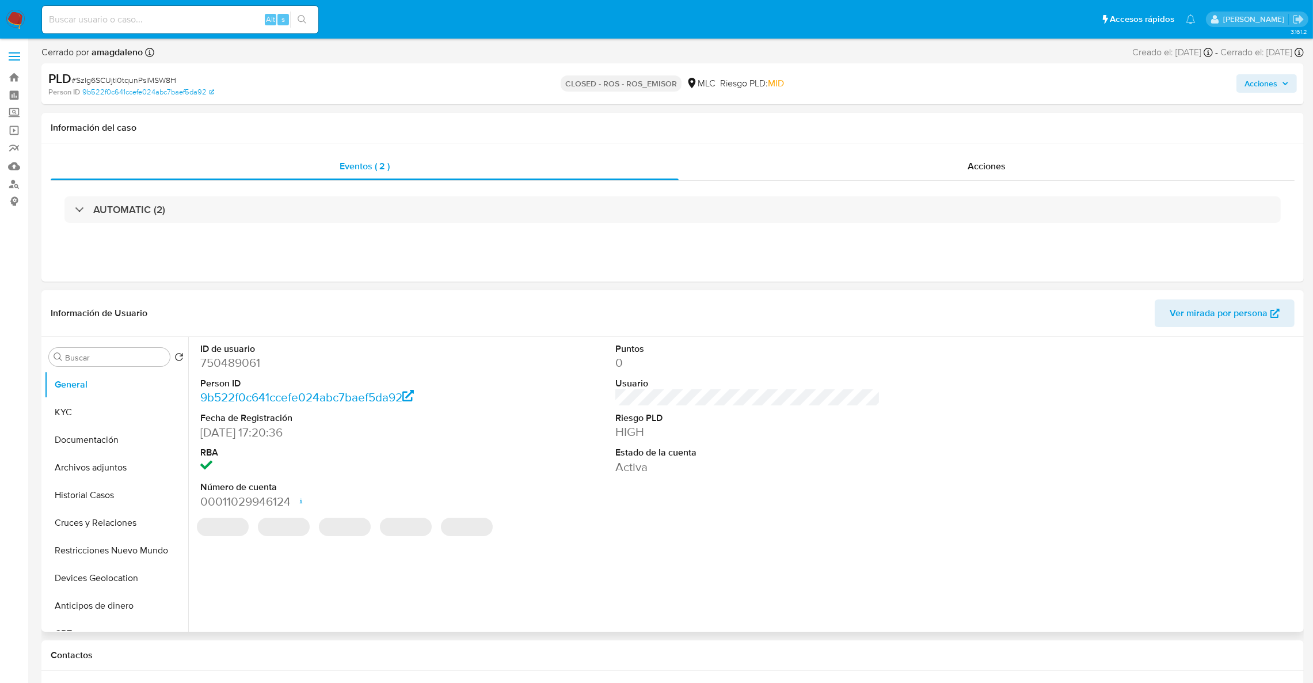
click at [223, 372] on dl "ID de usuario 750489061 Person ID 9b522f0c641ccefe024abc7baef5da92 Fecha de Reg…" at bounding box center [332, 425] width 265 height 167
click at [223, 364] on dd "750489061" at bounding box center [332, 363] width 265 height 16
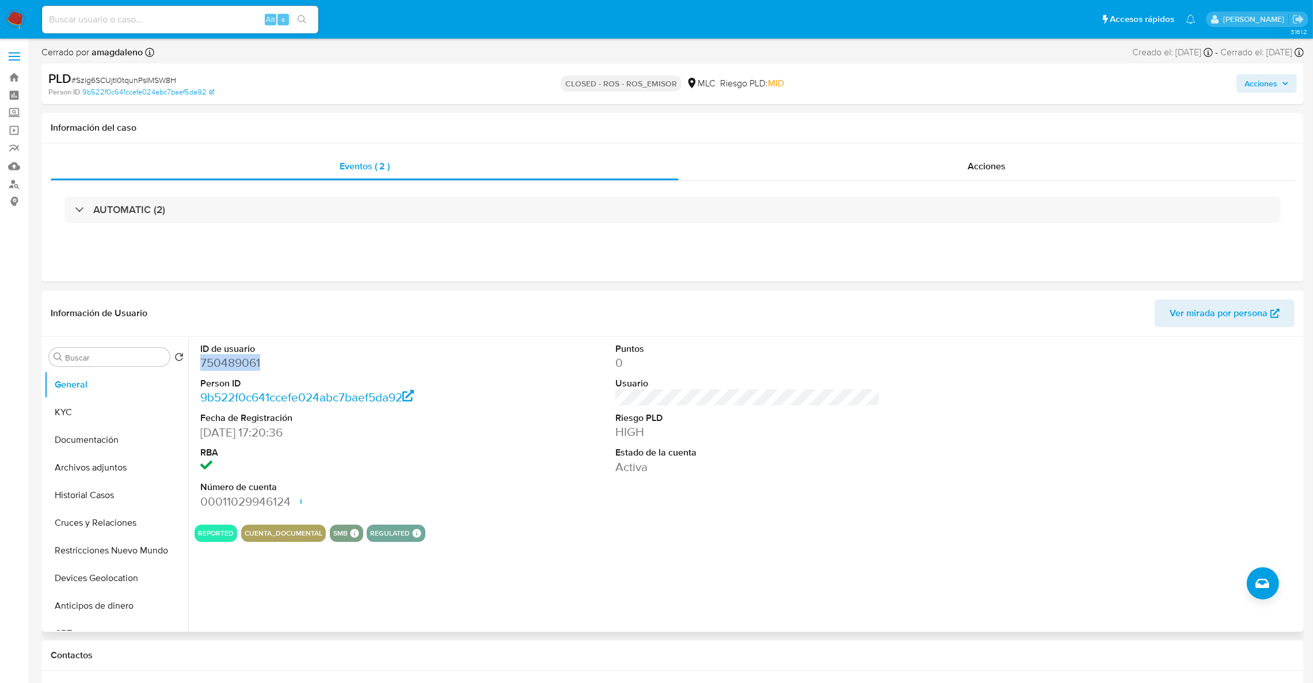
click at [223, 364] on dd "750489061" at bounding box center [332, 363] width 265 height 16
copy dd "750489061"
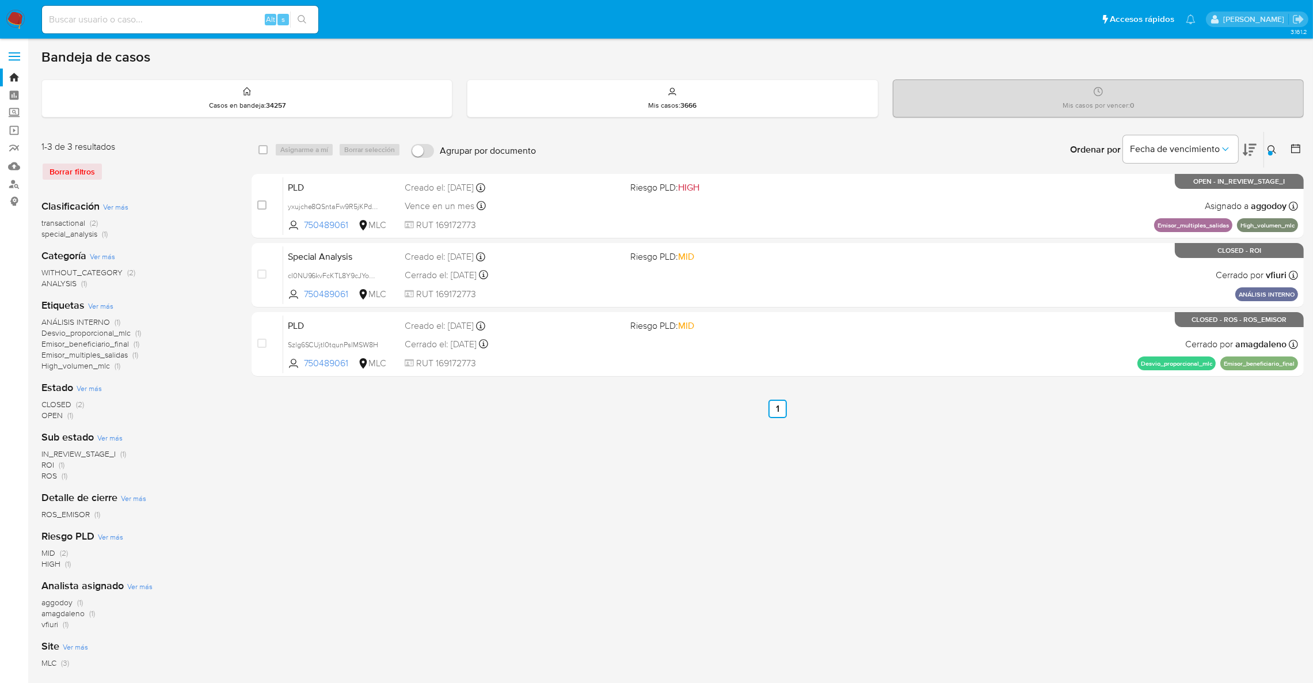
click at [1268, 146] on icon at bounding box center [1271, 149] width 9 height 9
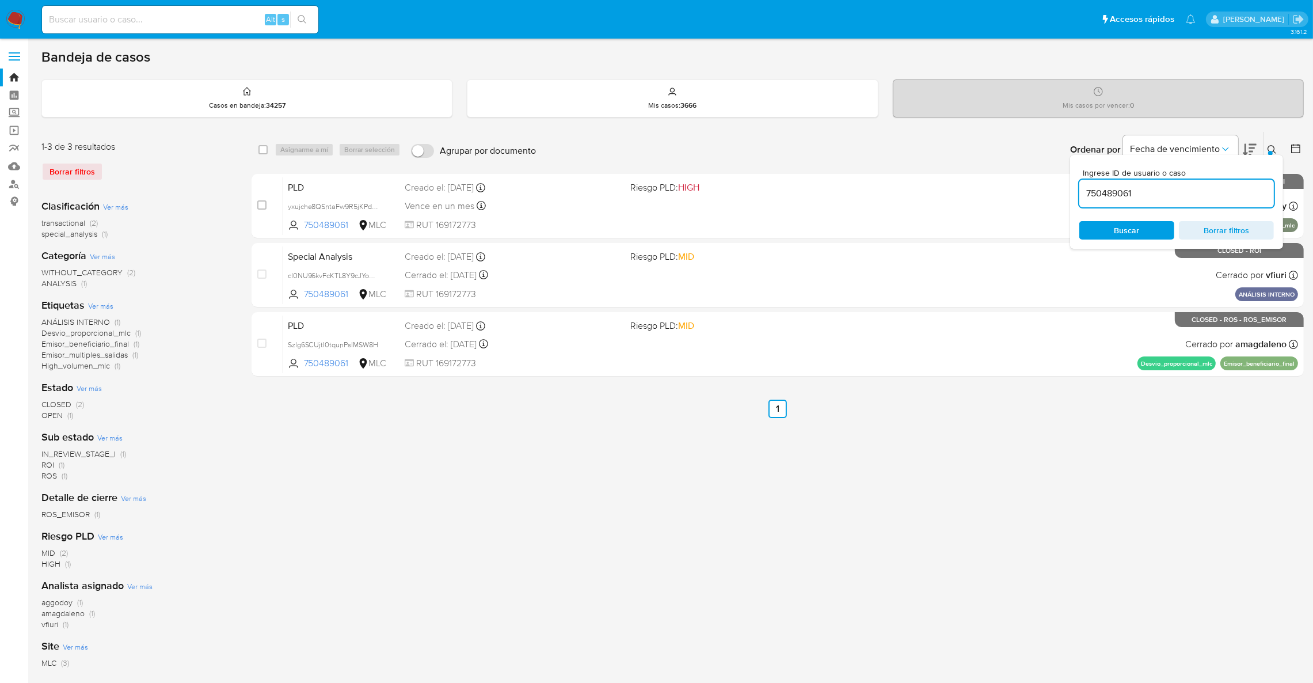
click at [1197, 192] on input "750489061" at bounding box center [1176, 193] width 195 height 15
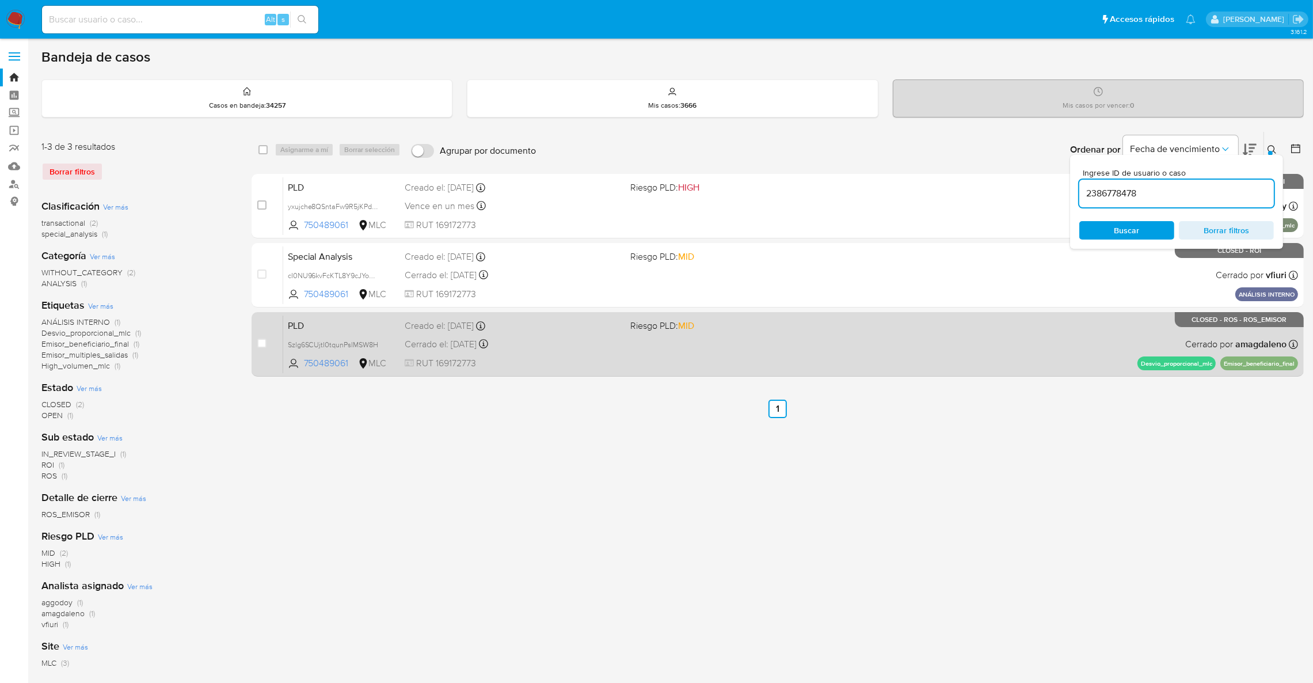
type input "2386778478"
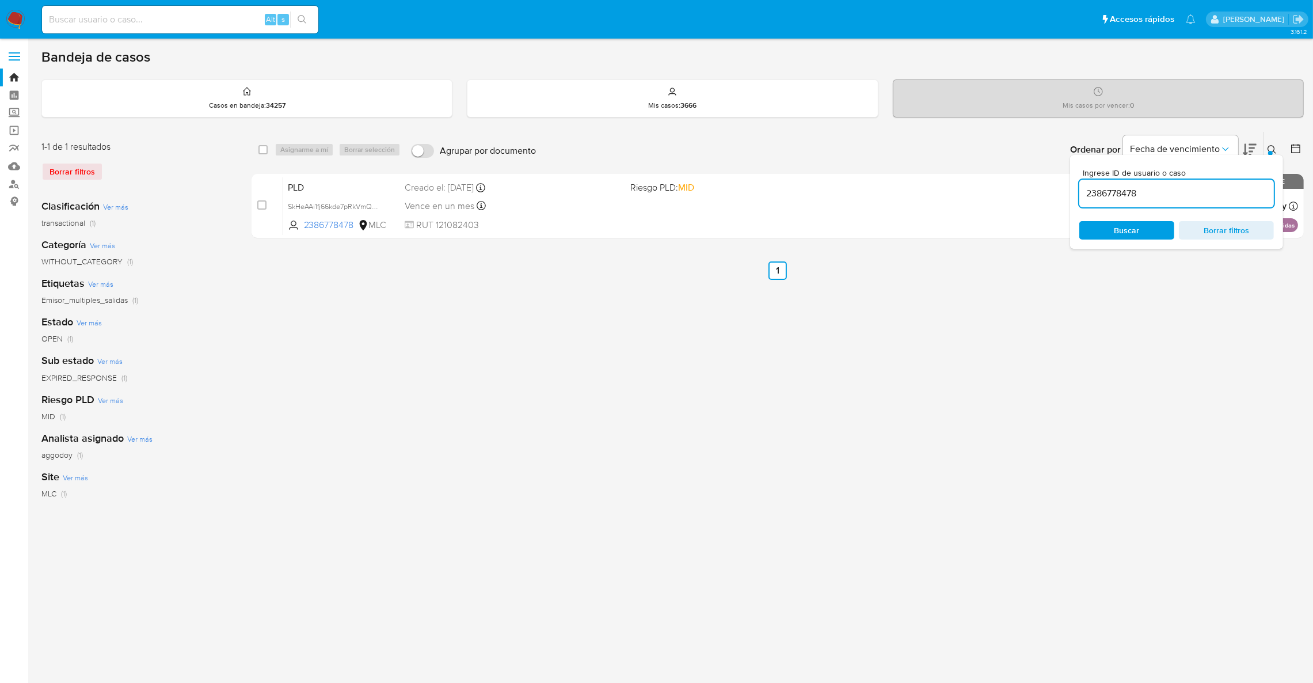
click at [1276, 143] on button at bounding box center [1273, 150] width 19 height 14
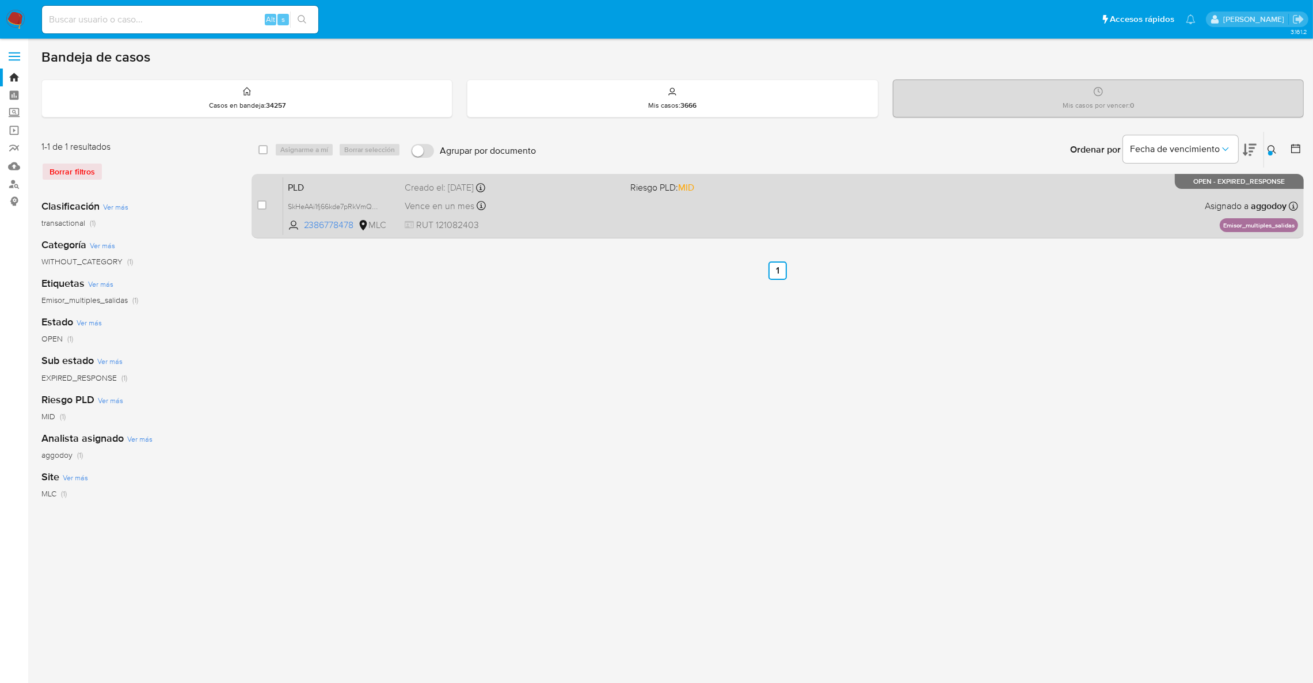
click at [619, 182] on div "Creado el: 12/08/2025 Creado el: 12/08/2025 06:08:34" at bounding box center [513, 187] width 216 height 13
click at [264, 210] on div "case-item-checkbox" at bounding box center [261, 206] width 9 height 14
click at [272, 198] on div "case-item-checkbox No es posible asignar el caso" at bounding box center [269, 206] width 25 height 58
click at [260, 209] on div "case-item-checkbox" at bounding box center [261, 205] width 9 height 12
click at [257, 210] on div "case-item-checkbox No es posible asignar el caso PLD SkHeAAi1fj66kde7pRkVmQwy 2…" at bounding box center [778, 206] width 1052 height 64
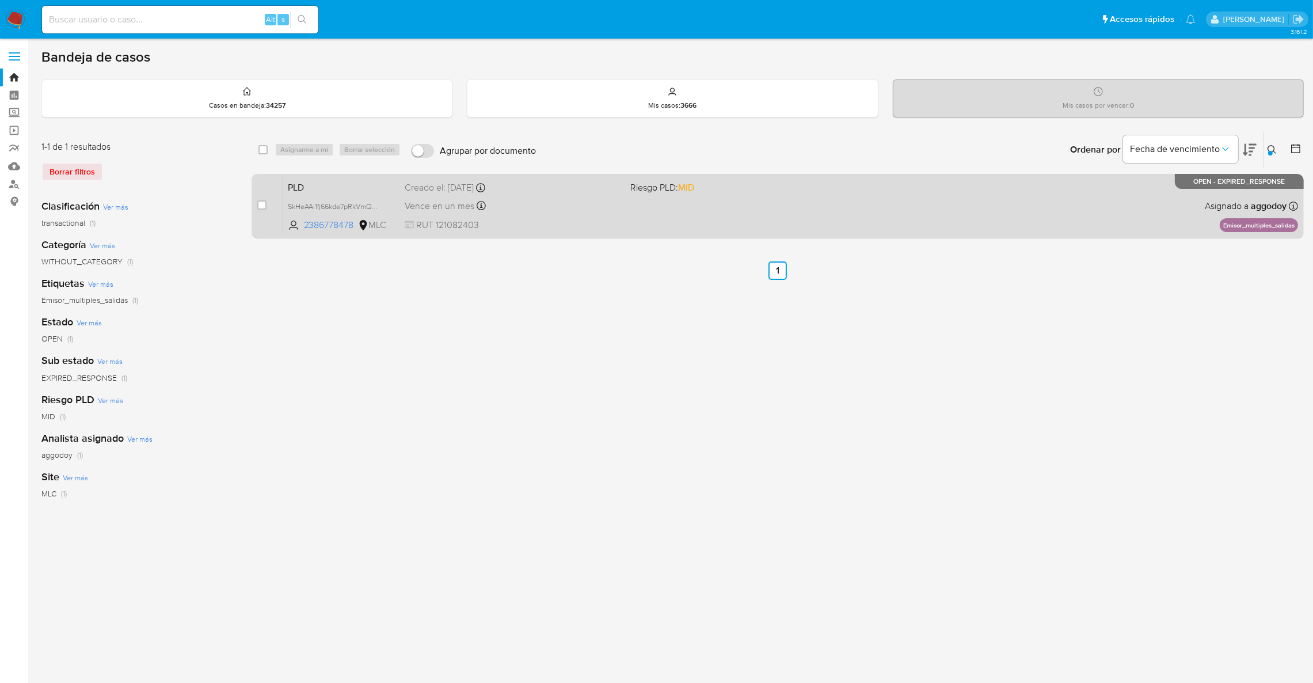
click at [258, 210] on div "case-item-checkbox" at bounding box center [261, 206] width 9 height 14
click at [260, 206] on input "checkbox" at bounding box center [261, 204] width 9 height 9
checkbox input "true"
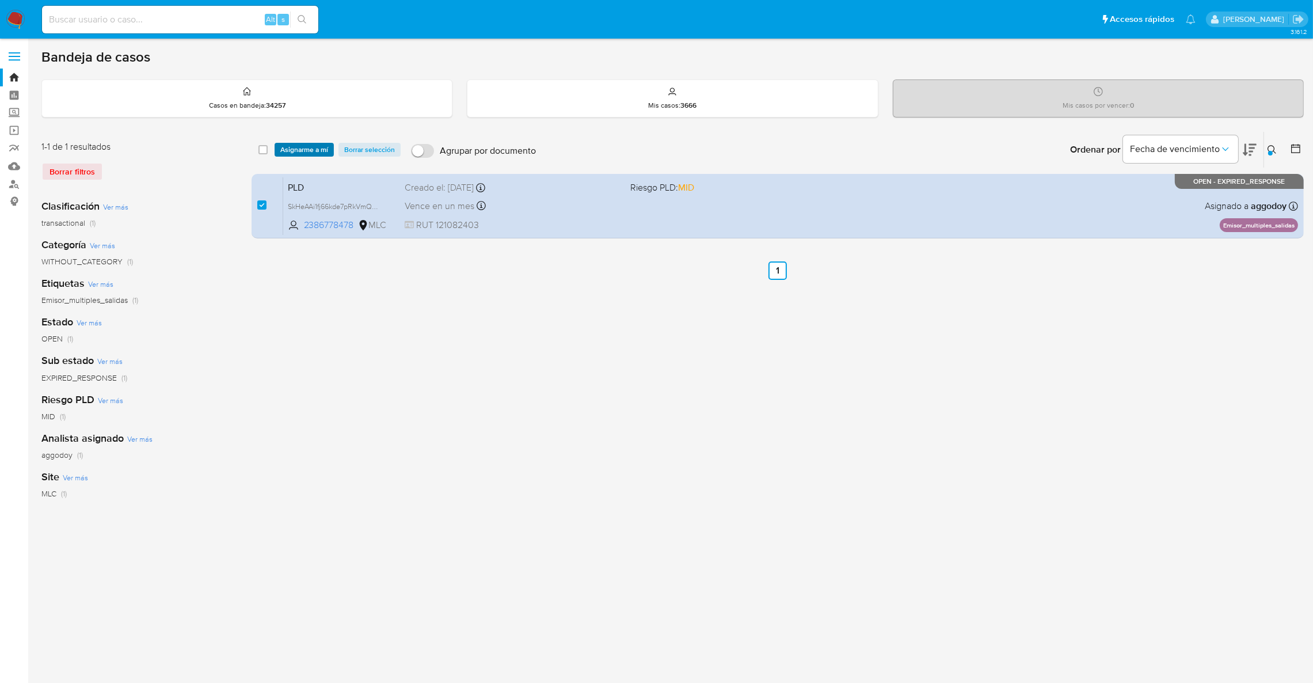
click at [302, 155] on span "Asignarme a mí" at bounding box center [304, 150] width 48 height 12
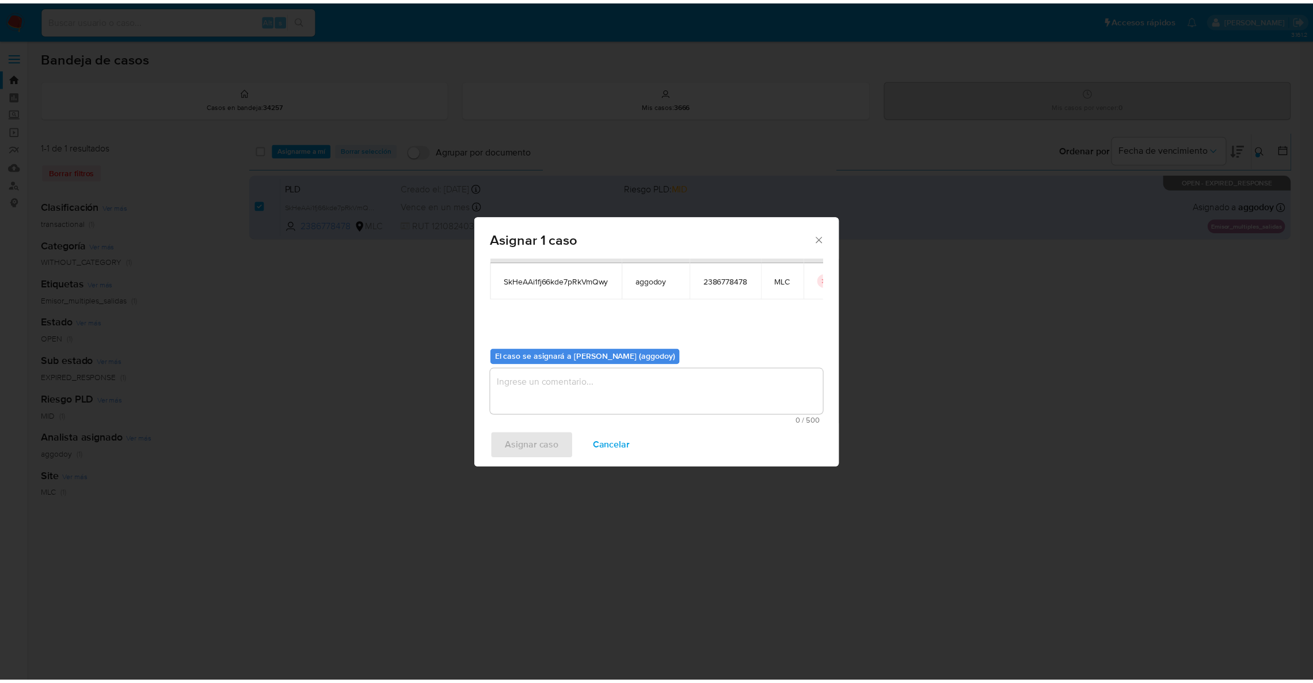
scroll to position [59, 0]
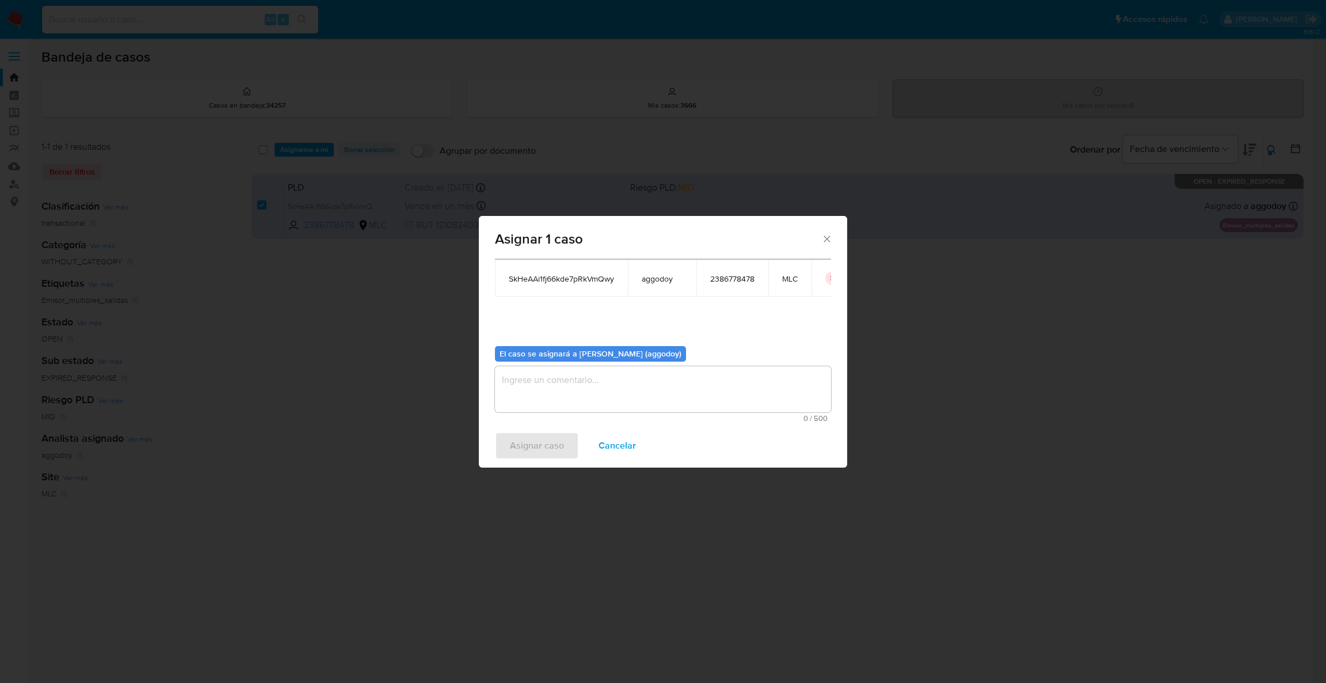
drag, startPoint x: 631, startPoint y: 343, endPoint x: 629, endPoint y: 372, distance: 29.4
click at [630, 355] on div "El caso se asignará a Agustina Godoy (aggodoy) 0 / 500 500 caracteres restantes" at bounding box center [663, 380] width 336 height 86
click at [629, 372] on textarea "assign-modal" at bounding box center [663, 389] width 336 height 46
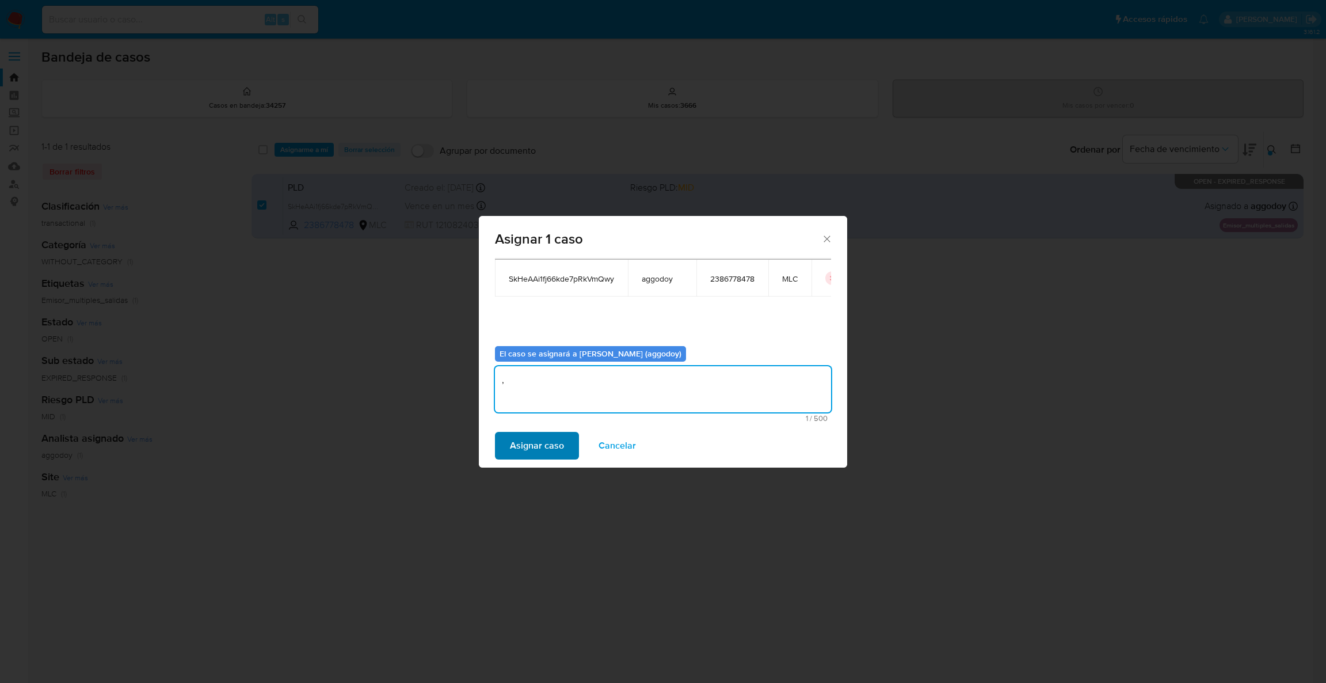
type textarea ","
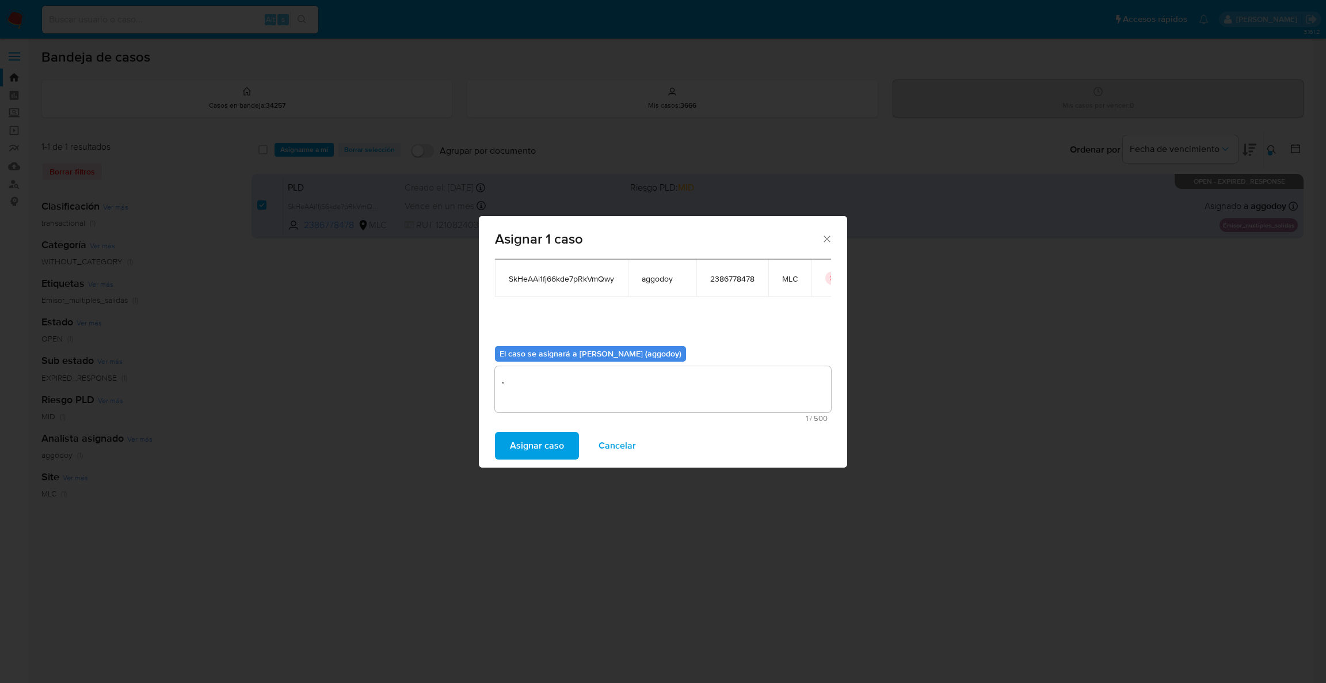
click at [551, 454] on span "Asignar caso" at bounding box center [537, 445] width 54 height 25
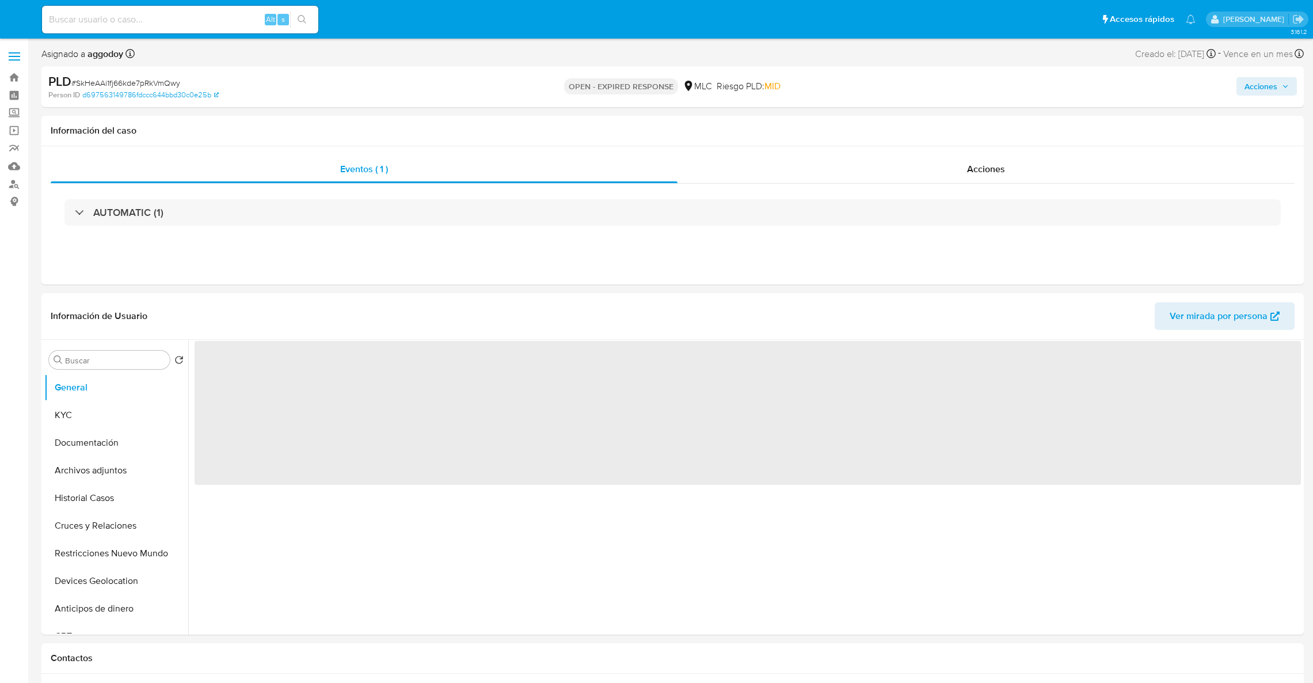
select select "10"
click at [1235, 85] on div "Acciones" at bounding box center [1089, 86] width 413 height 27
select select "10"
click at [1249, 85] on span "Acciones" at bounding box center [1260, 86] width 33 height 18
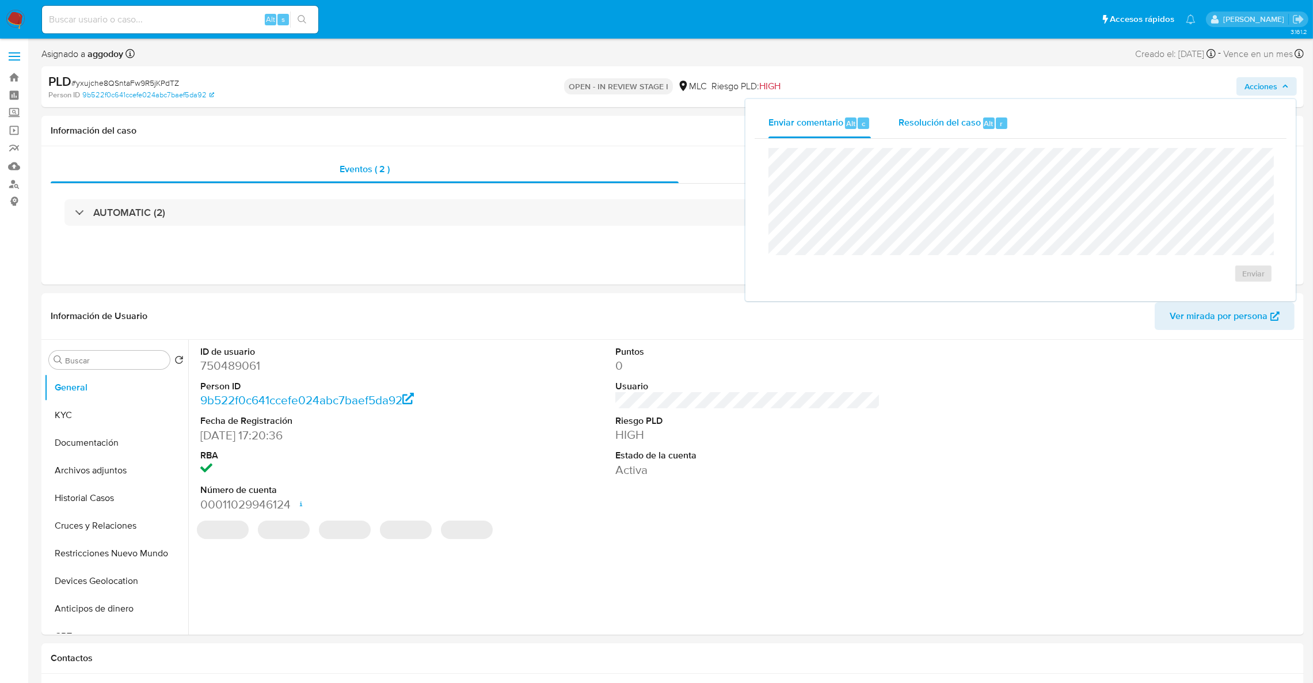
click at [1000, 124] on span "r" at bounding box center [1001, 123] width 3 height 11
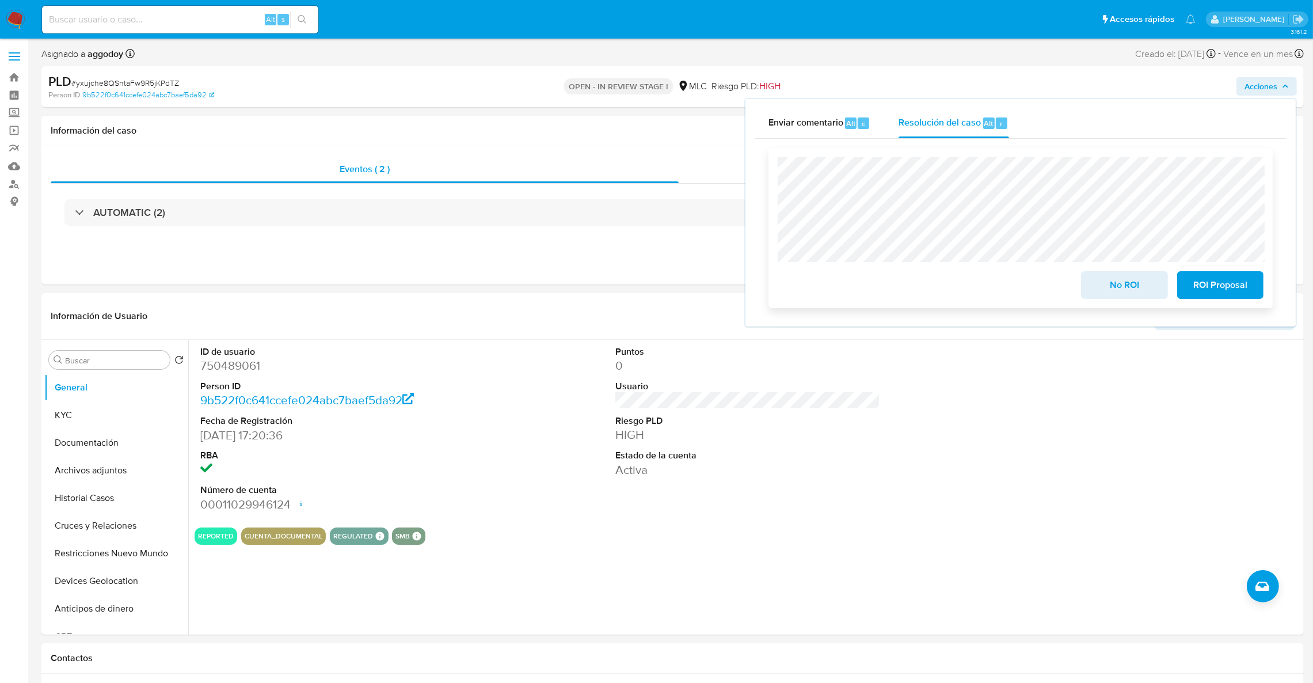
click at [1232, 288] on span "ROI Proposal" at bounding box center [1220, 284] width 56 height 25
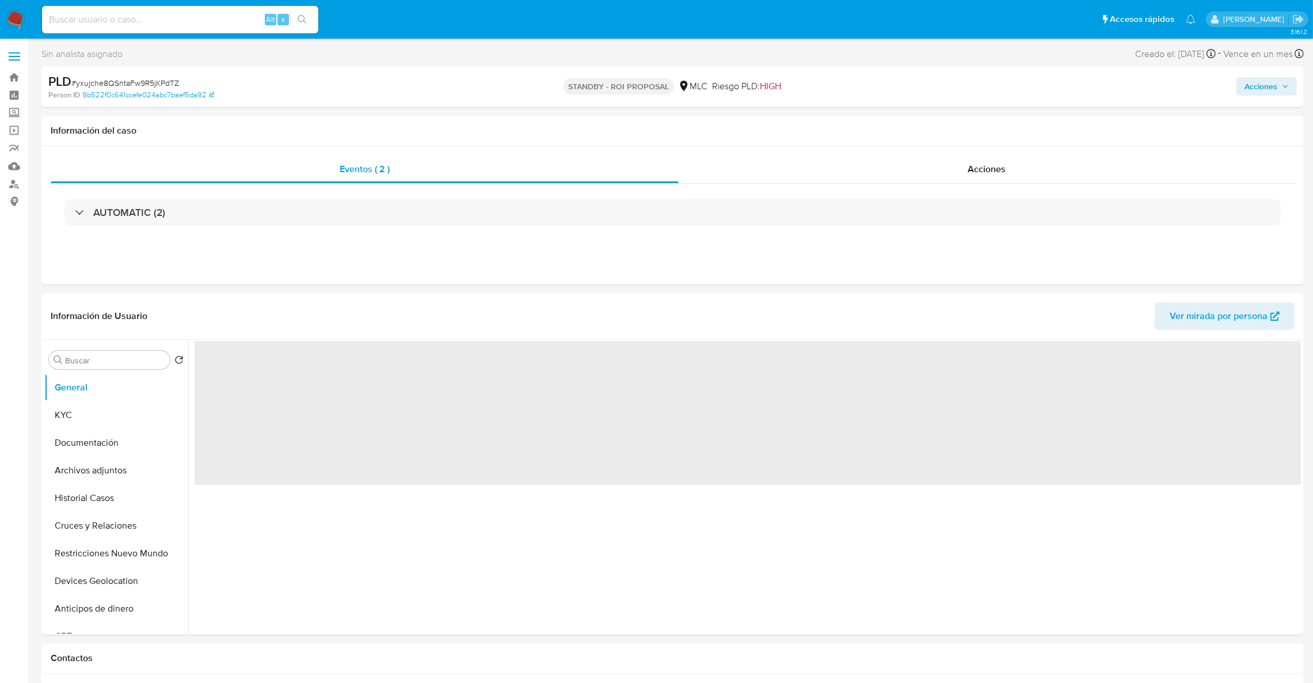
select select "10"
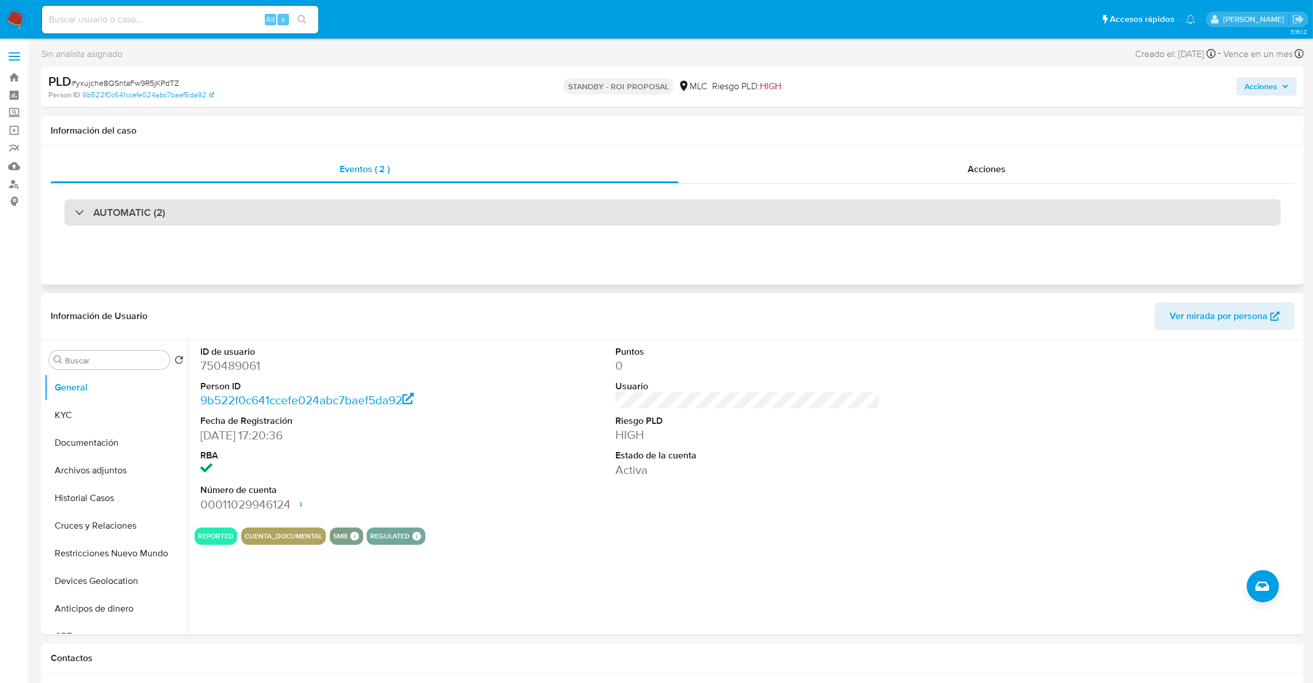
click at [322, 199] on div "AUTOMATIC (2)" at bounding box center [672, 212] width 1216 height 26
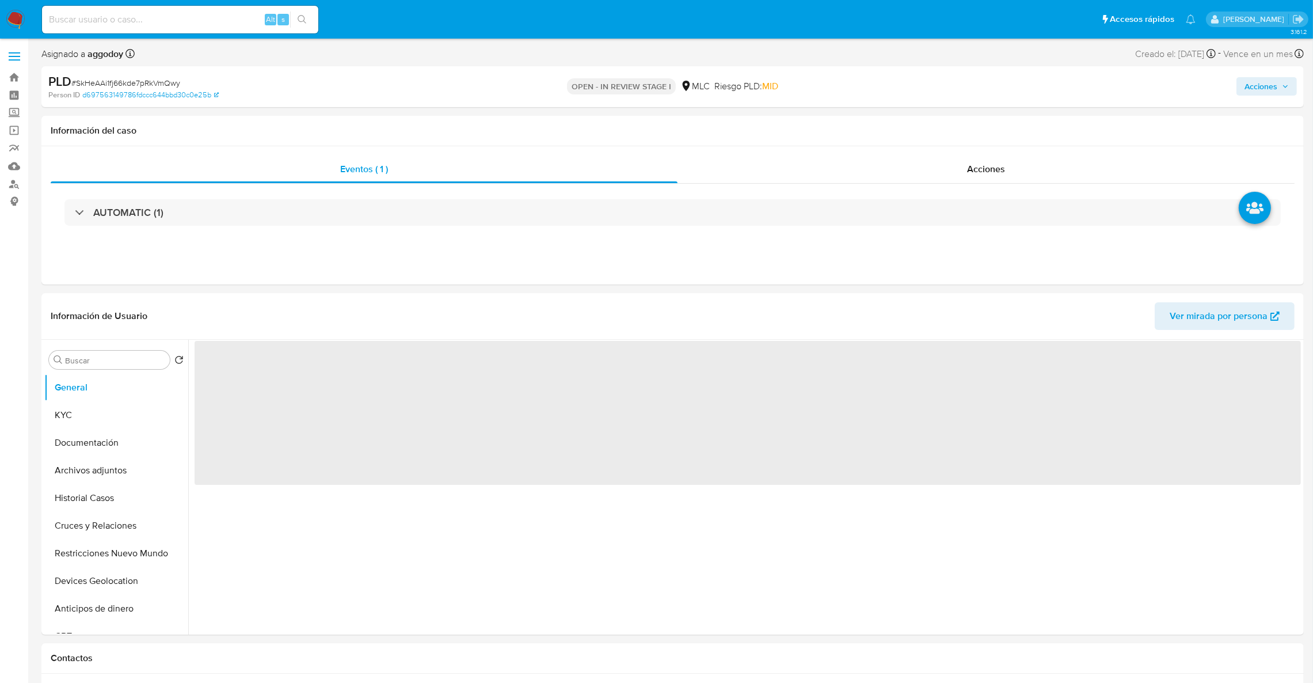
select select "10"
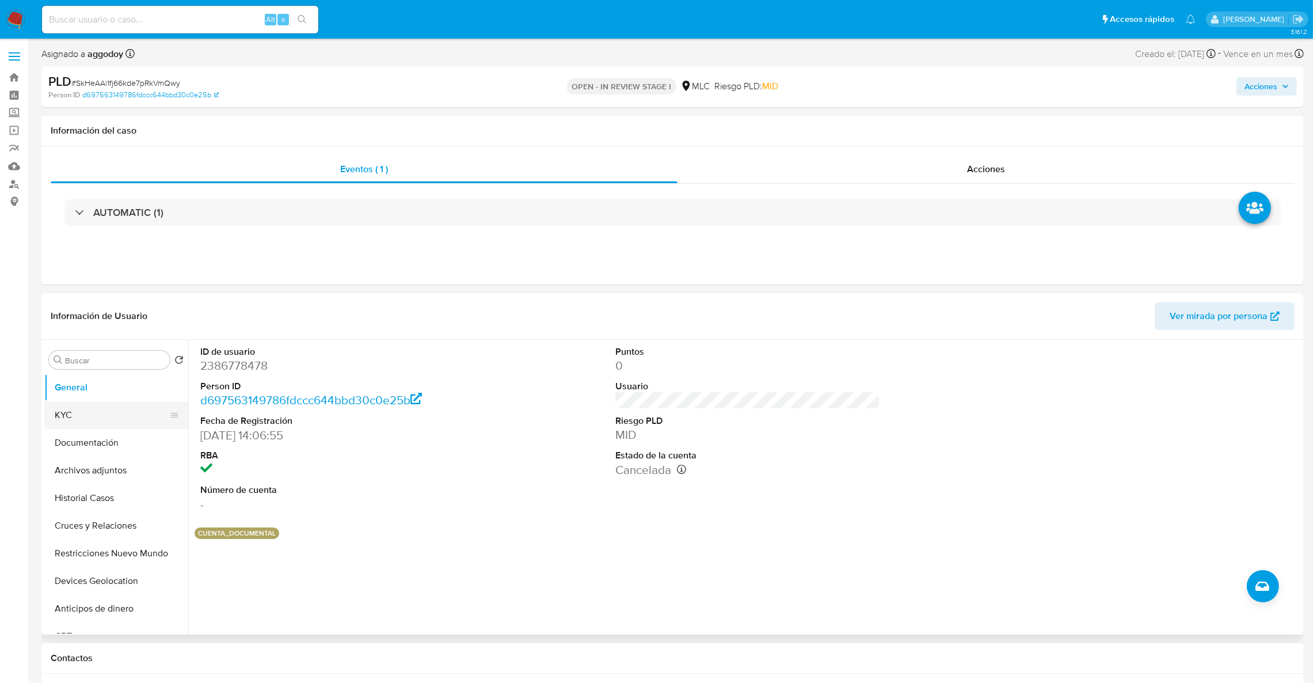
click at [108, 407] on button "KYC" at bounding box center [111, 415] width 135 height 28
